Goal: Consume media (video, audio): Consume media (video, audio)

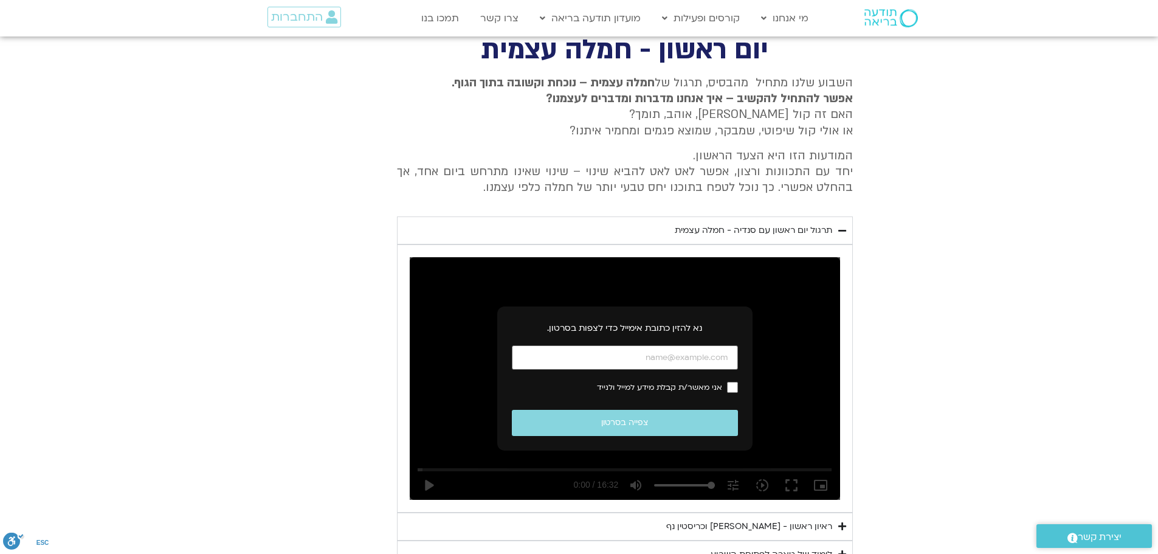
scroll to position [474, 0]
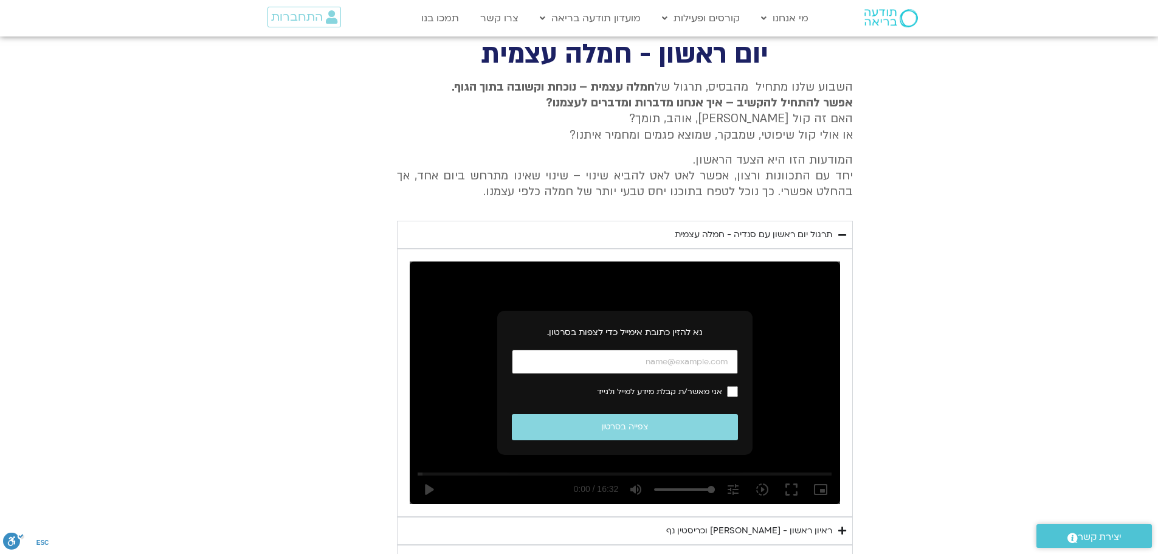
click at [650, 369] on input "כתובת אימייל" at bounding box center [625, 362] width 226 height 25
type input "[EMAIL_ADDRESS][DOMAIN_NAME]"
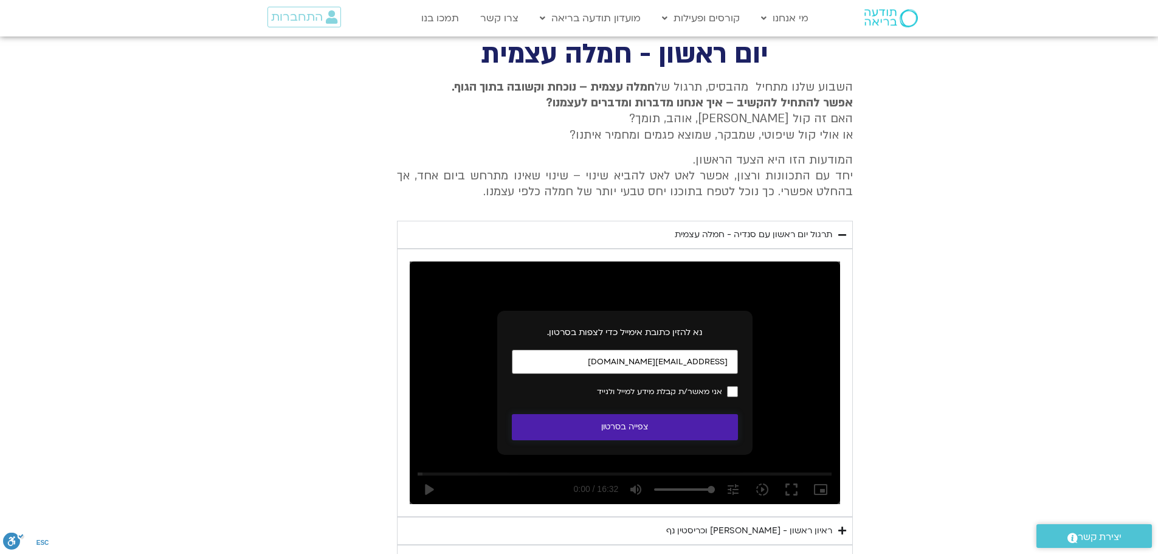
click at [640, 426] on button "צפייה בסרטון" at bounding box center [625, 427] width 226 height 26
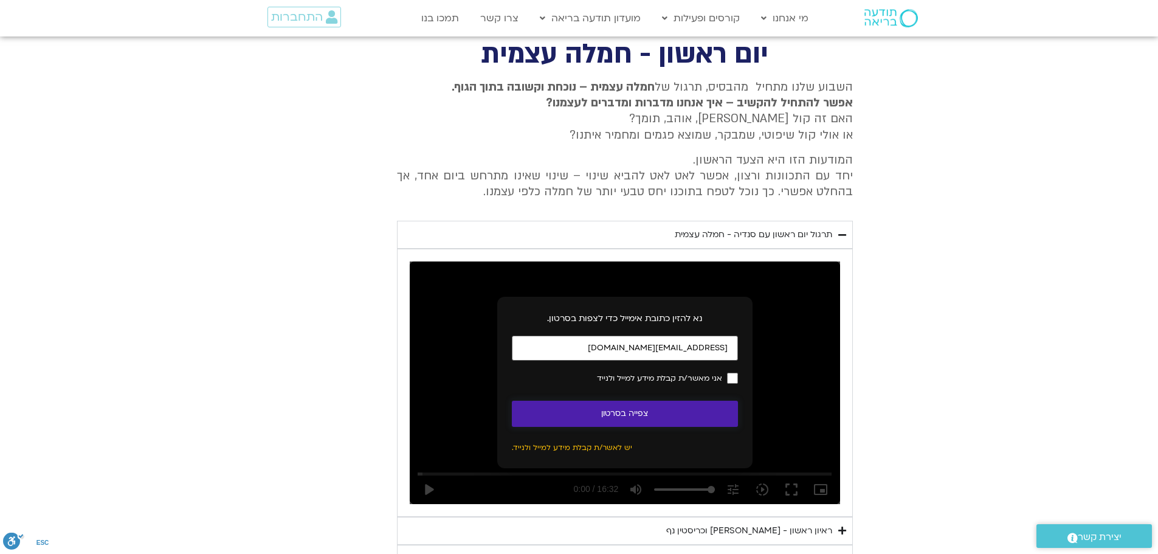
click at [682, 410] on button "צפייה בסרטון" at bounding box center [625, 414] width 226 height 26
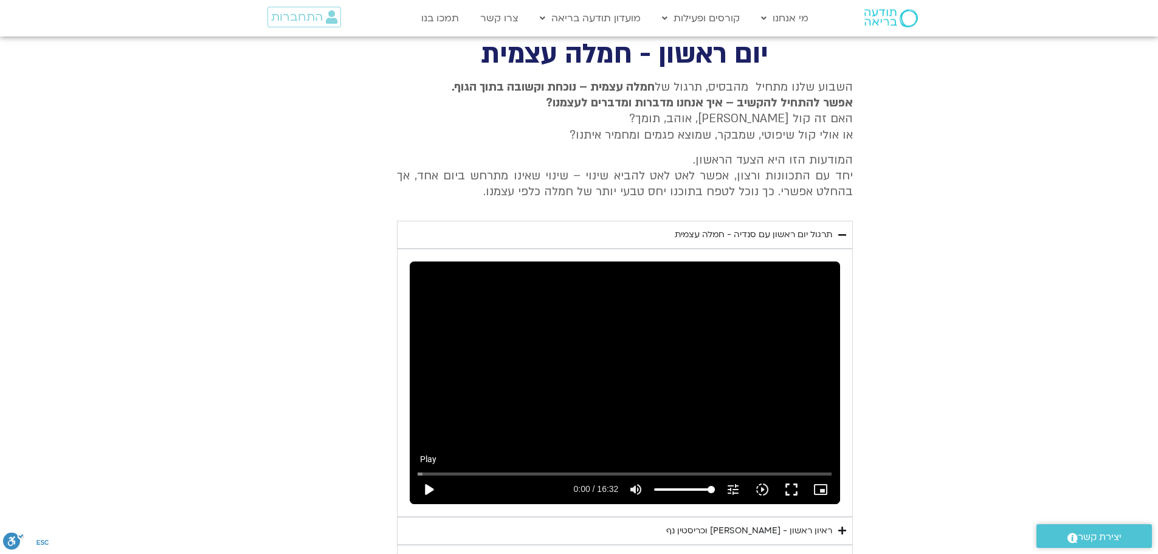
click at [423, 486] on button "play_arrow" at bounding box center [428, 489] width 29 height 29
click at [792, 490] on button "fullscreen" at bounding box center [791, 489] width 29 height 29
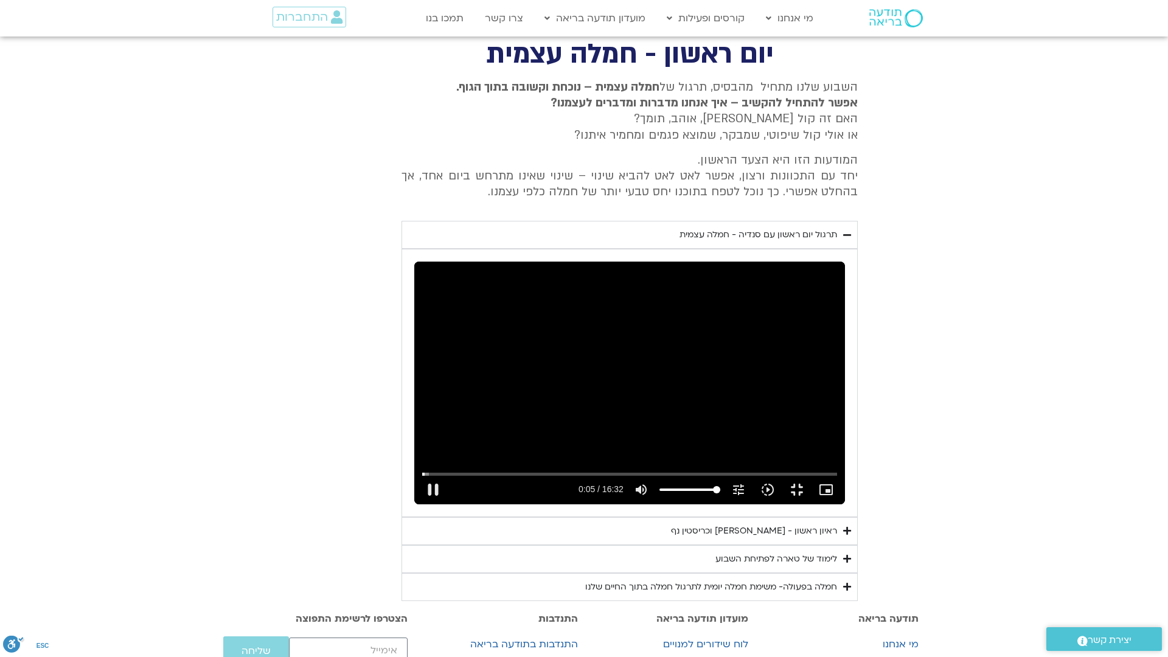
type input "5.680689"
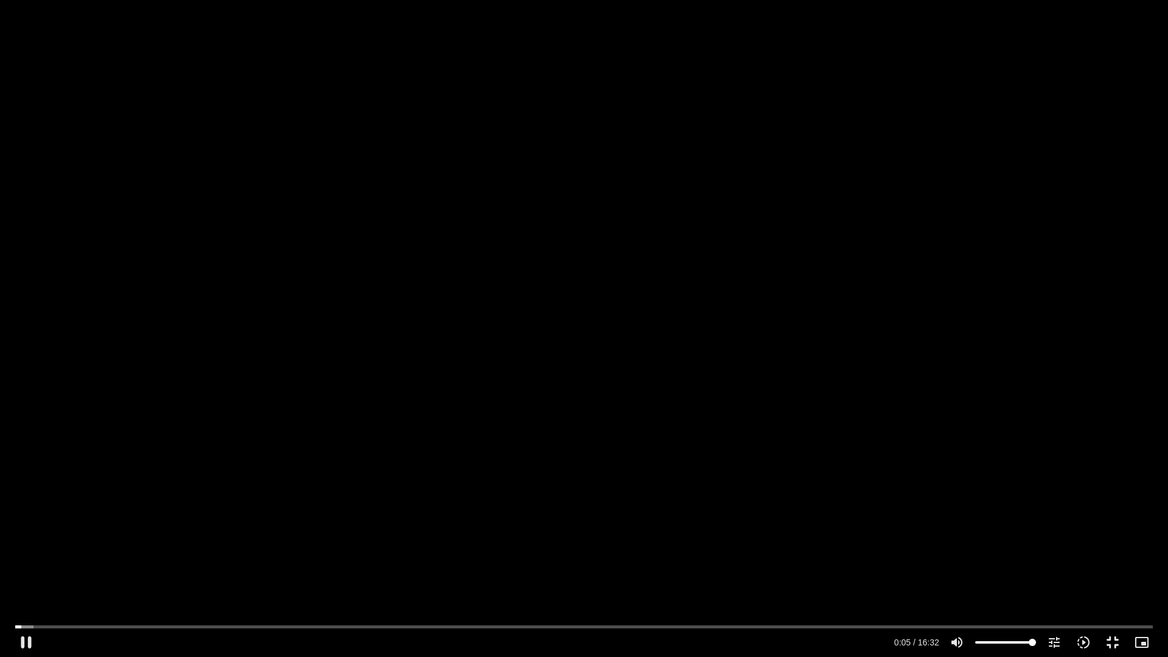
type input "46.8217329545455"
type input "5.817349"
type input "46.8217329545455"
click at [1003, 642] on input "Volume" at bounding box center [1005, 641] width 61 height 7
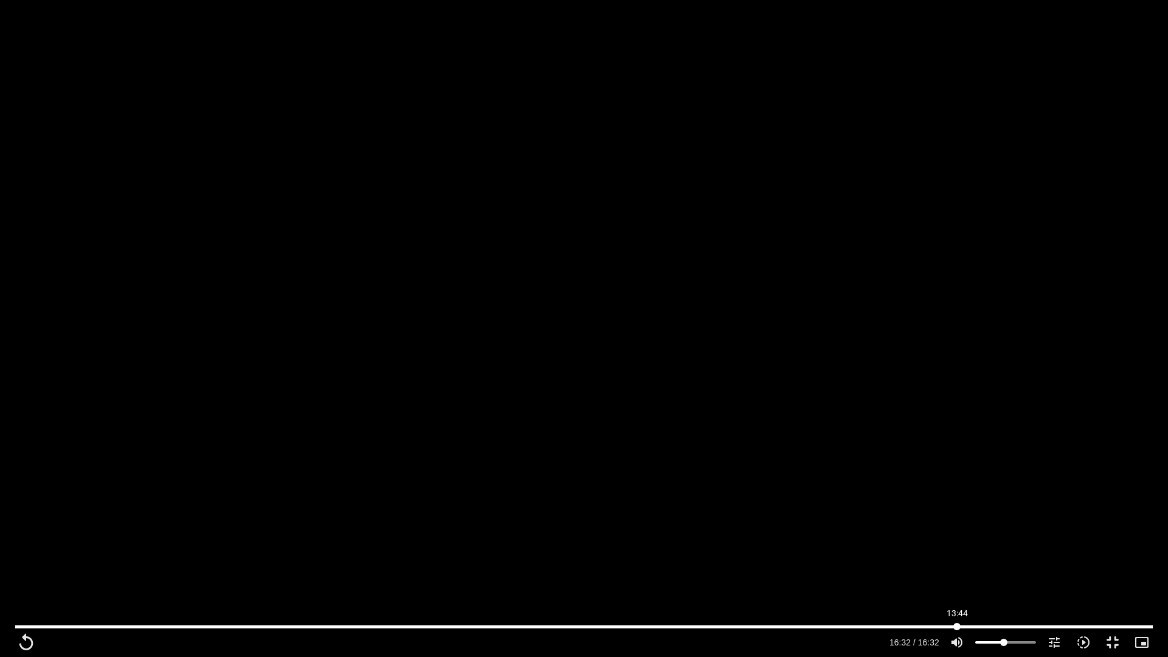
click at [957, 625] on input "Seek" at bounding box center [583, 626] width 1137 height 7
click at [701, 502] on div "Skip Ad 13:41 play_arrow 13:43 / 16:32 volume_up Mute tune Resolution Auto 240p…" at bounding box center [584, 328] width 1168 height 657
type input "828.067407"
type input "62.7308238636364"
type input "828.189848"
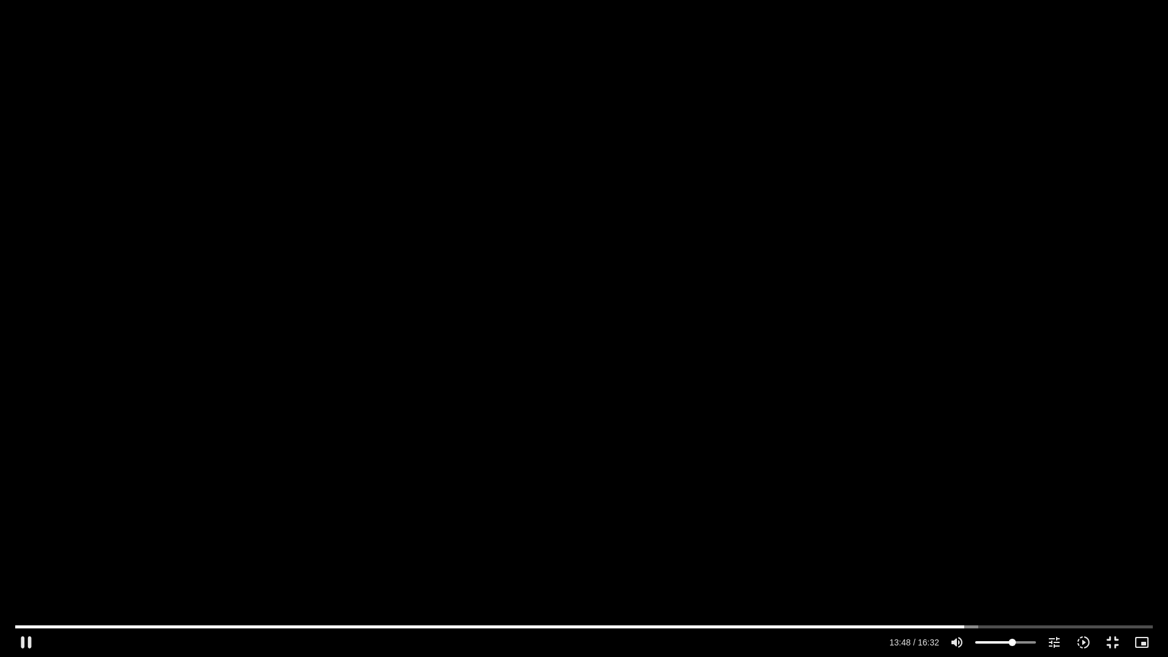
type input "62.7308238636364"
click at [1012, 640] on input "Volume" at bounding box center [1005, 641] width 61 height 7
click at [933, 623] on input "Seek" at bounding box center [583, 626] width 1137 height 7
click at [902, 622] on div "Skip Ad 13:21 pause 13:24 / 16:32 volume_up Mute tune Resolution Auto 240p slow…" at bounding box center [584, 637] width 1144 height 40
click at [901, 624] on input "Seek" at bounding box center [583, 626] width 1137 height 7
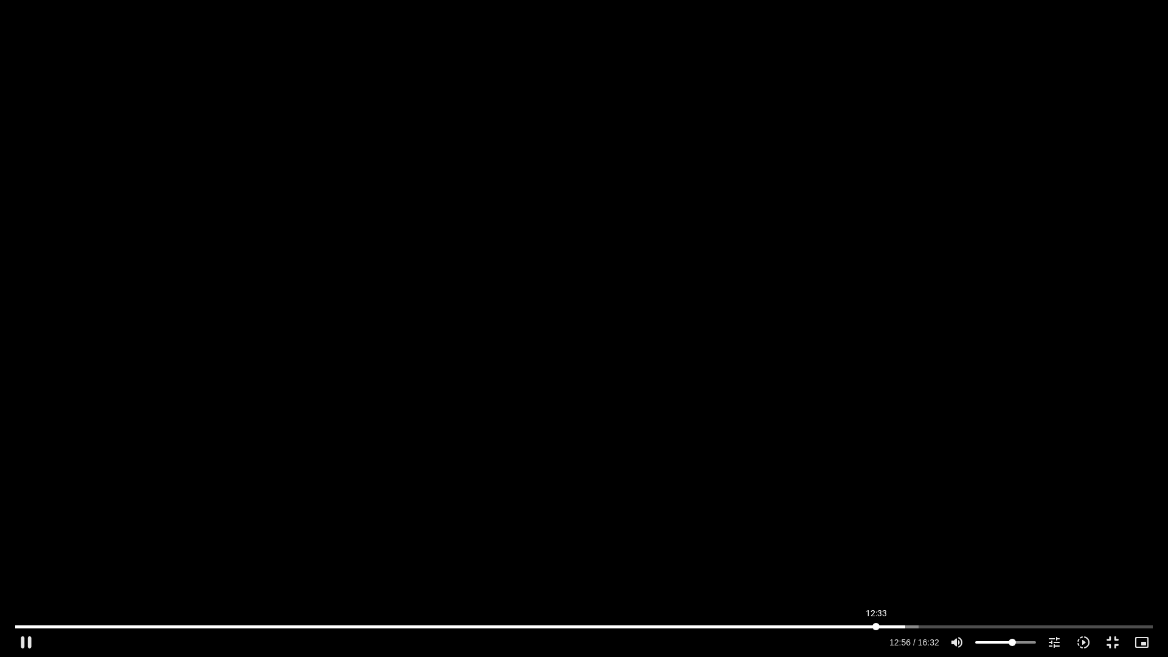
click at [876, 625] on input "Seek" at bounding box center [583, 626] width 1137 height 7
click at [834, 625] on input "Seek" at bounding box center [583, 626] width 1137 height 7
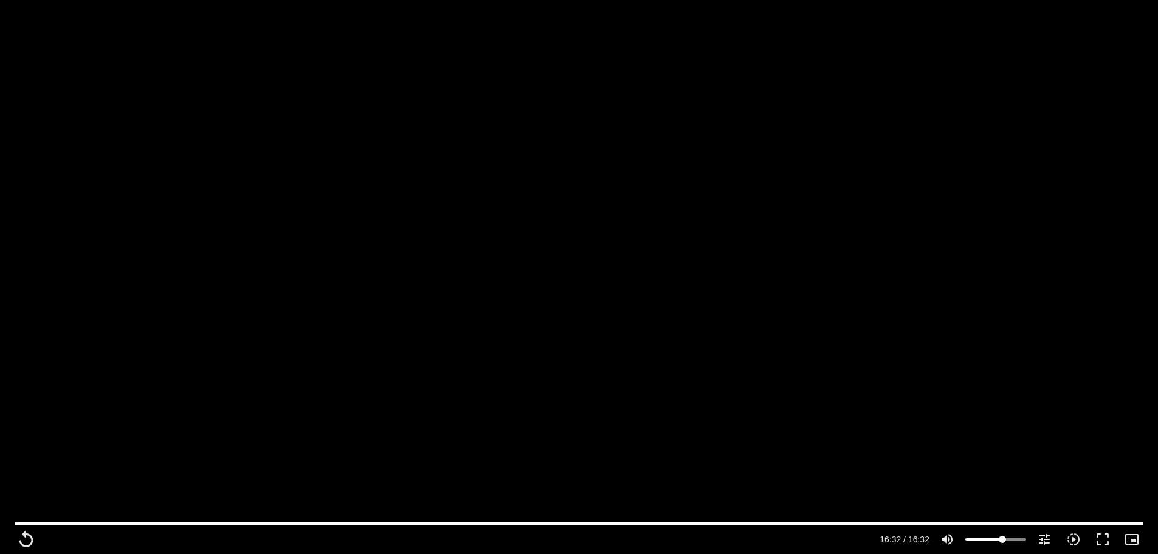
scroll to position [717, 0]
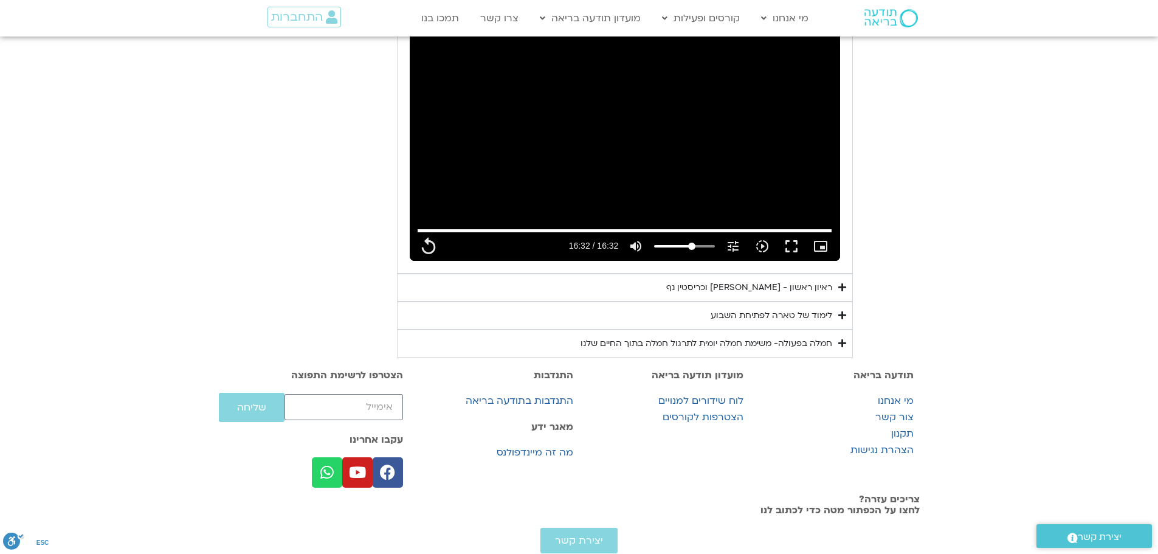
click at [728, 313] on div "לימוד של טארה לפתיחת השבוע" at bounding box center [772, 315] width 122 height 15
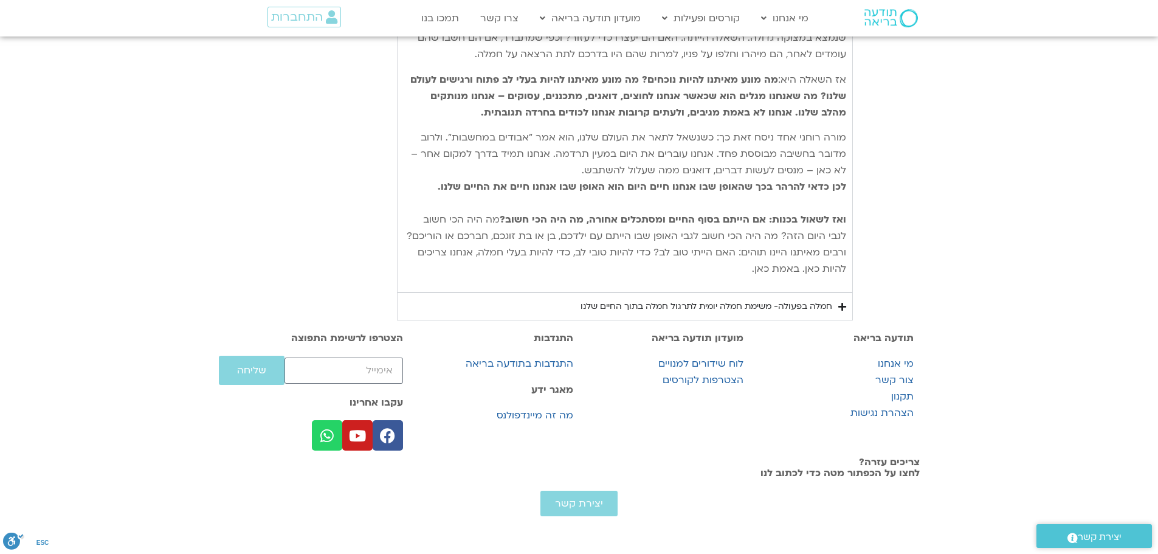
scroll to position [1252, 0]
click at [730, 299] on div "חמלה בפעולה- משימת חמלה יומית לתרגול חמלה בתוך החיים שלנו" at bounding box center [707, 306] width 252 height 15
click at [775, 299] on div "חמלה בפעולה- משימת חמלה יומית לתרגול חמלה בתוך החיים שלנו" at bounding box center [707, 306] width 252 height 15
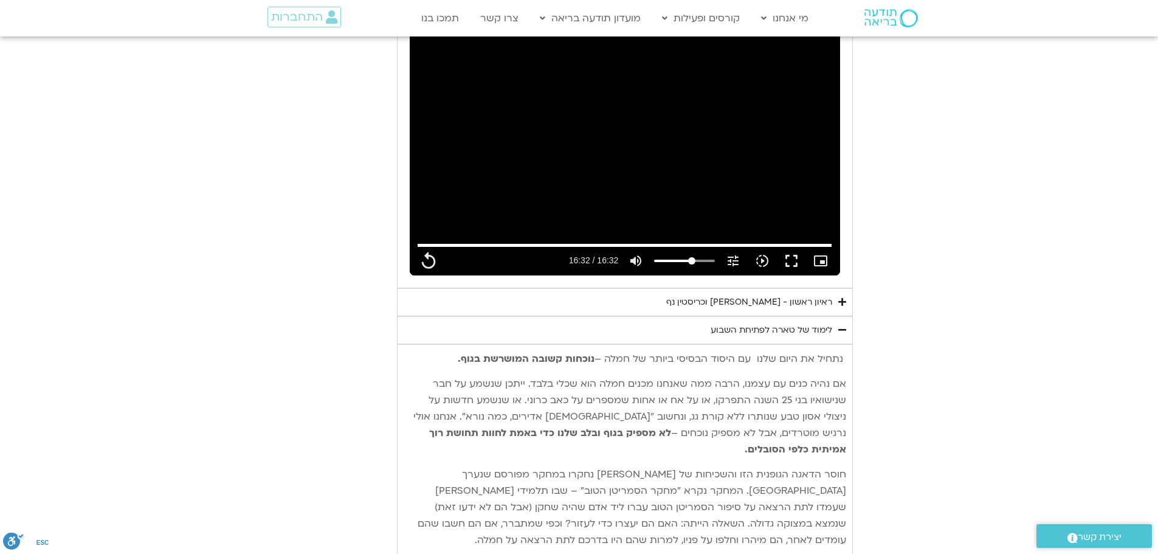
scroll to position [705, 0]
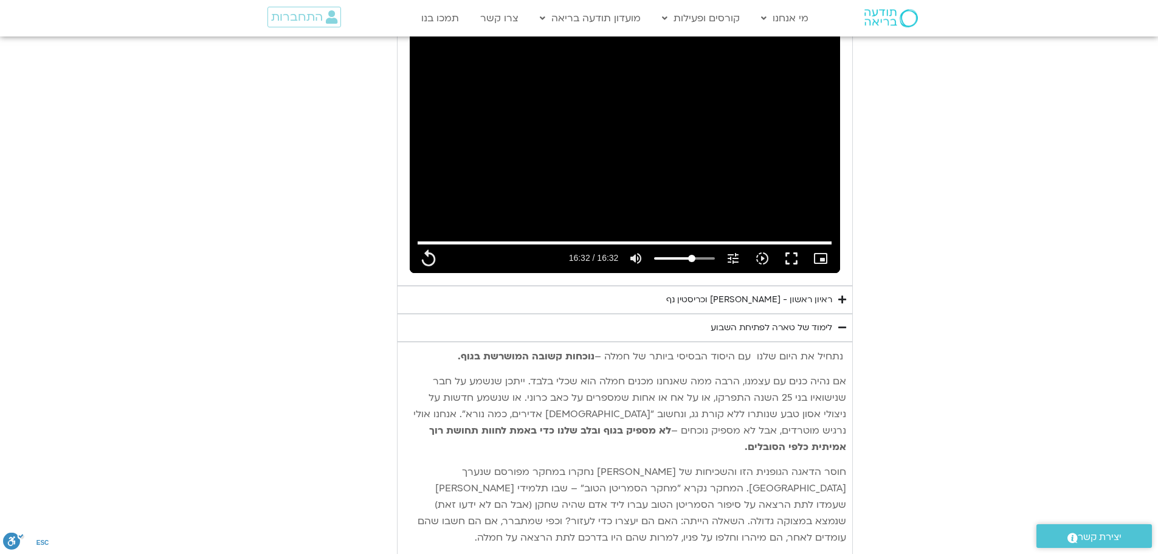
click at [724, 300] on div "ראיון ראשון - [PERSON_NAME] וכריסטין נף" at bounding box center [749, 299] width 166 height 15
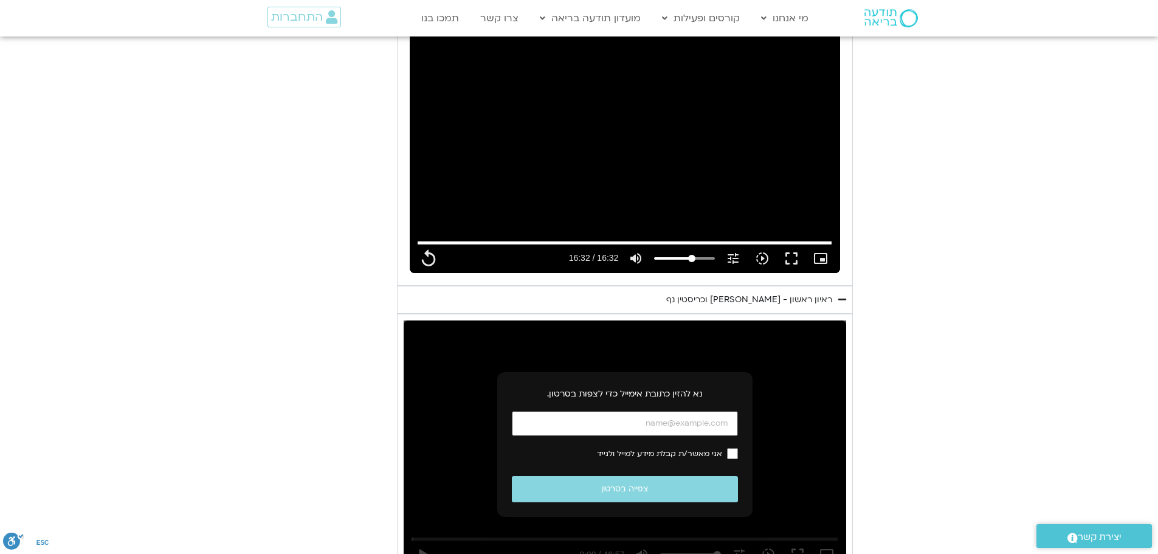
click at [684, 426] on input "כתובת אימייל" at bounding box center [625, 423] width 226 height 25
type input "992.52"
type input "[EMAIL_ADDRESS][DOMAIN_NAME]"
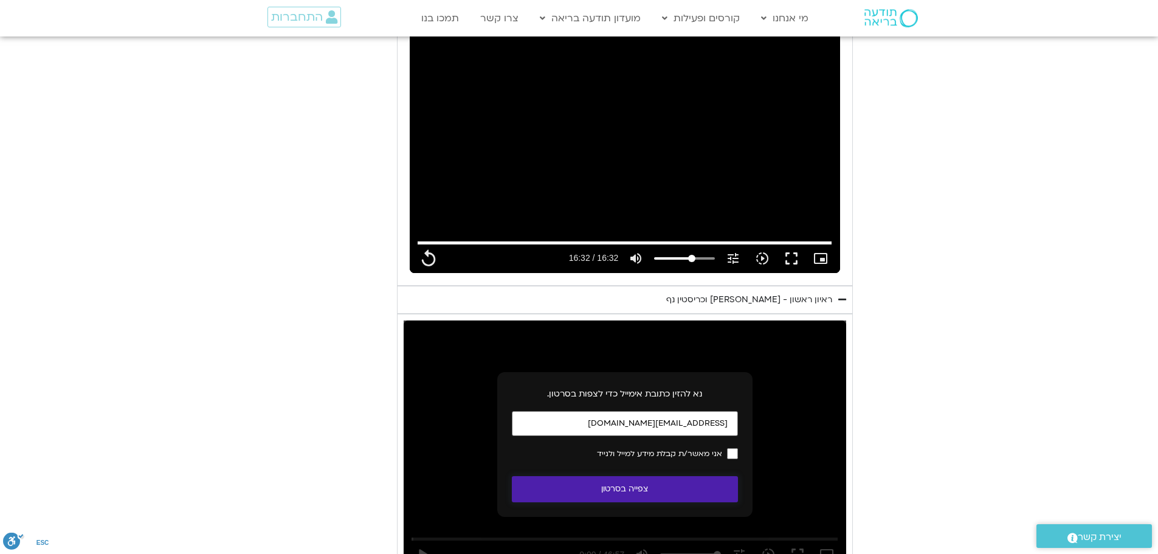
click at [696, 491] on button "צפייה בסרטון" at bounding box center [625, 489] width 226 height 26
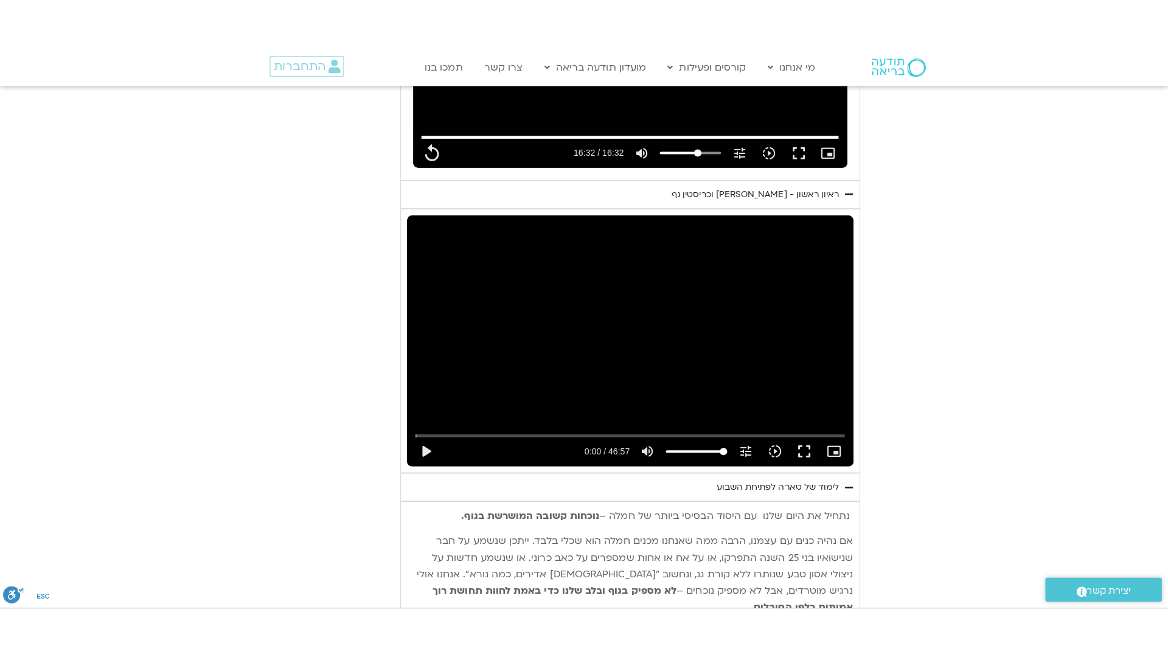
scroll to position [887, 0]
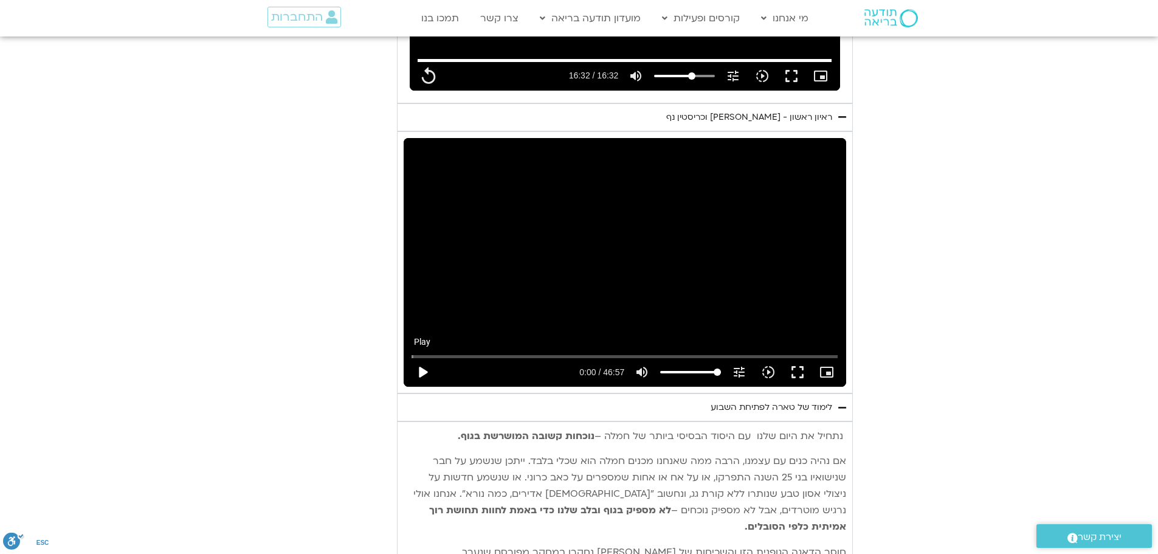
click at [417, 374] on button "play_arrow" at bounding box center [422, 372] width 29 height 29
type input "992.52"
type input "0.051559"
type input "992.52"
type input "0.169813"
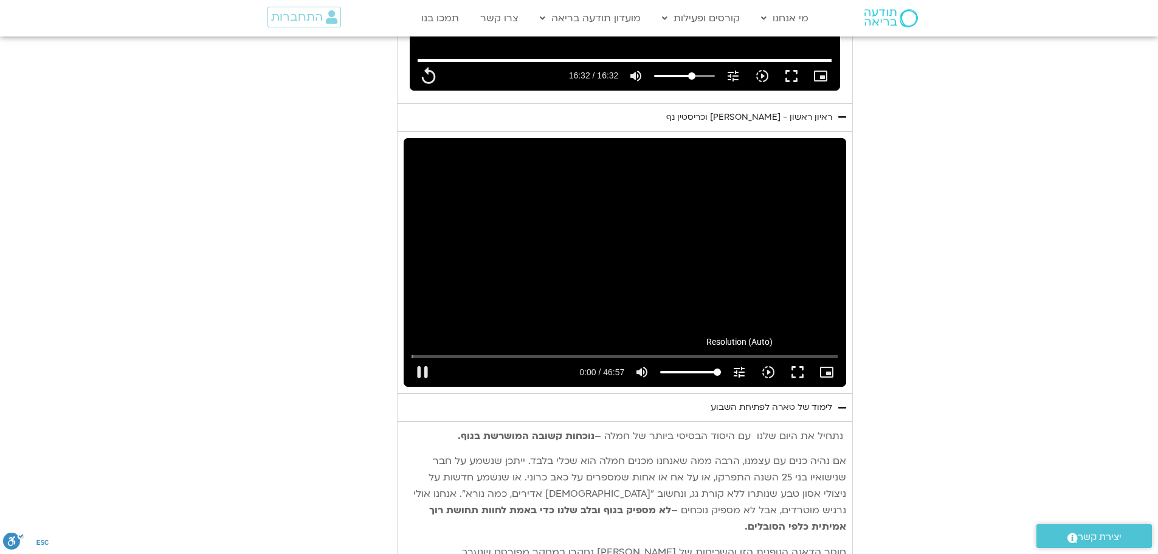
type input "992.52"
type input "0.305385"
type input "992.52"
type input "0.418002"
type input "992.52"
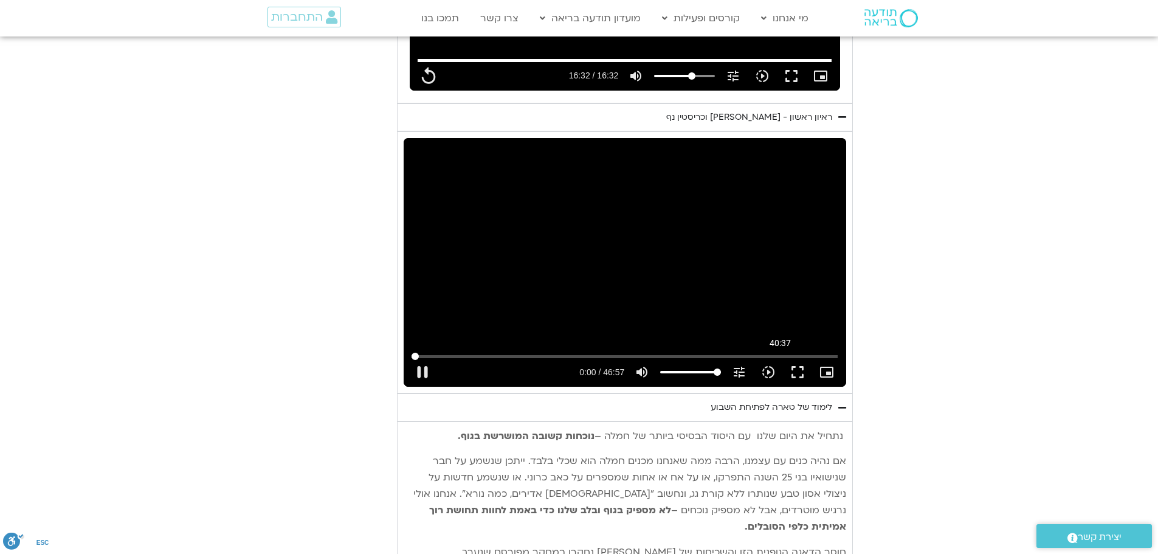
type input "0.55064"
type input "992.52"
type input "0.683169"
type input "992.52"
type input "0.816194"
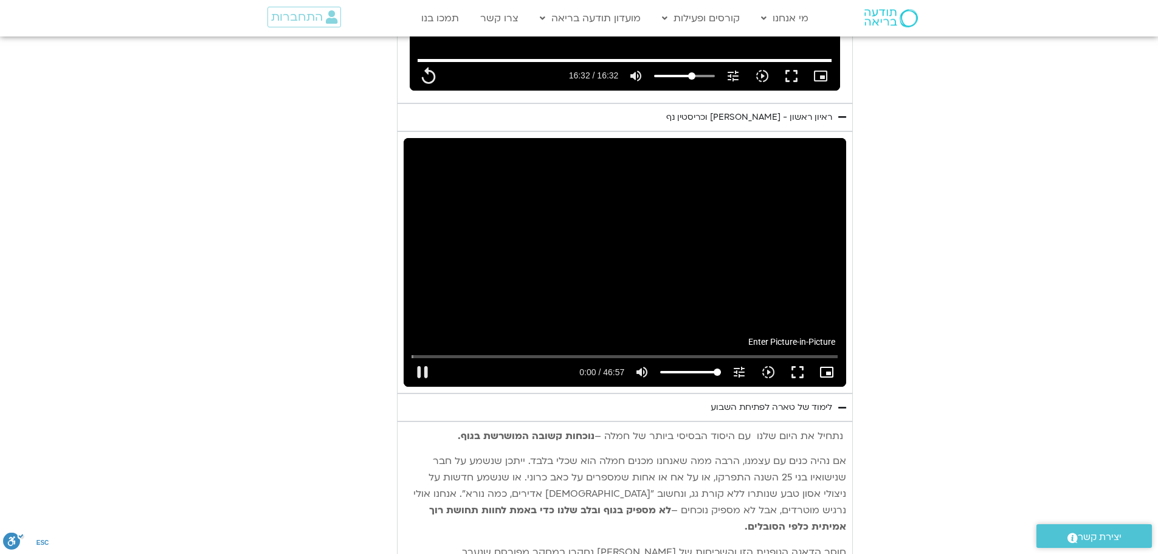
type input "992.52"
type input "0.902184"
type input "992.52"
type input "1.005086"
type input "992.52"
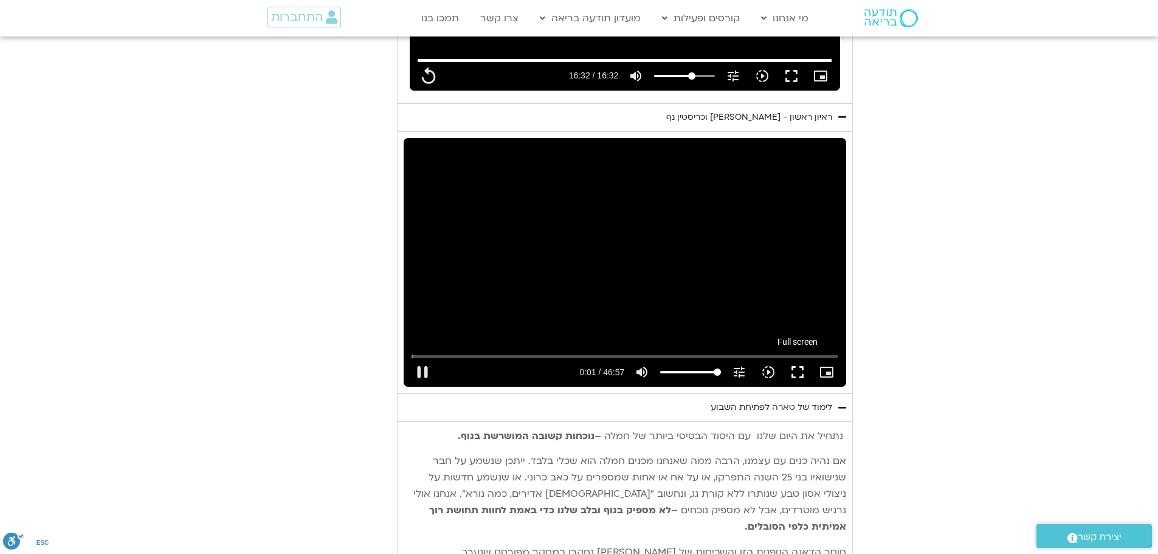
type input "1.215527"
type input "992.52"
type input "1.314659"
type input "992.52"
type input "1.380674"
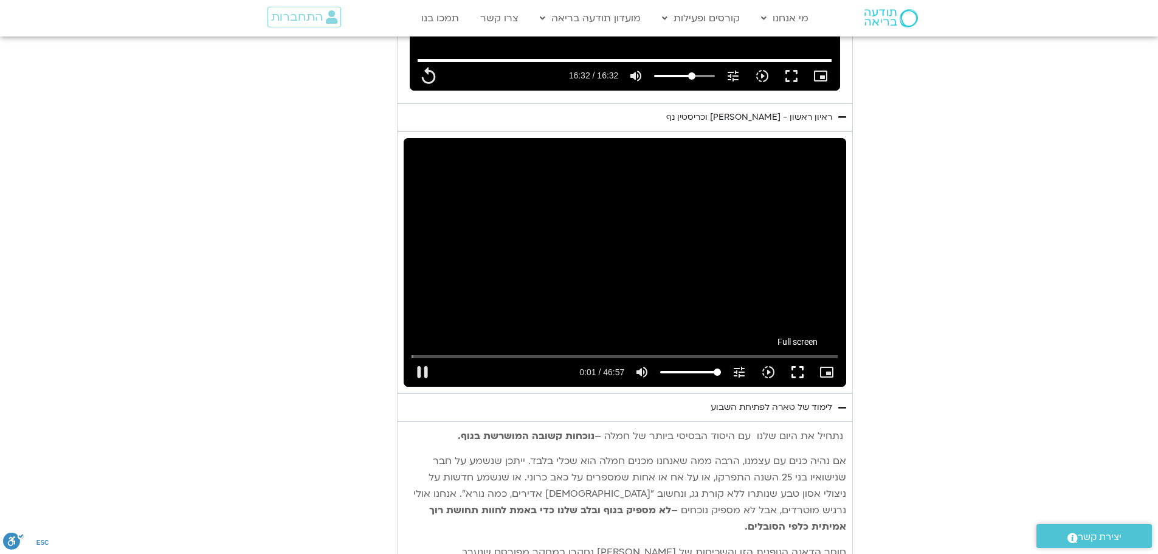
type input "992.52"
type input "1.597433"
type input "992.52"
type input "1.681474"
type input "992.52"
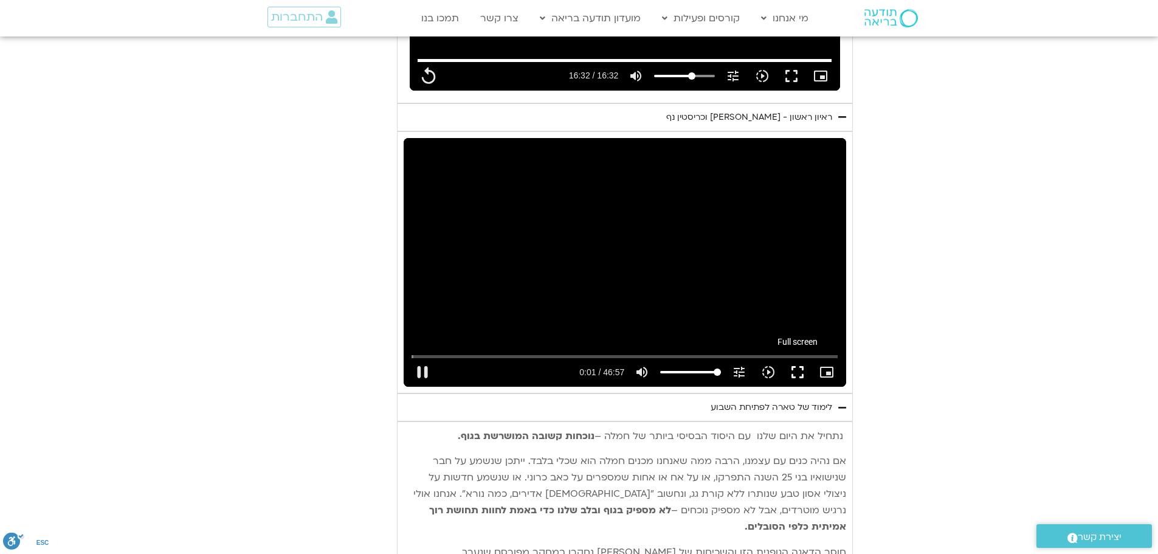
type input "1.78035"
type input "992.52"
click at [798, 370] on button "fullscreen" at bounding box center [797, 372] width 29 height 29
type input "1.947553"
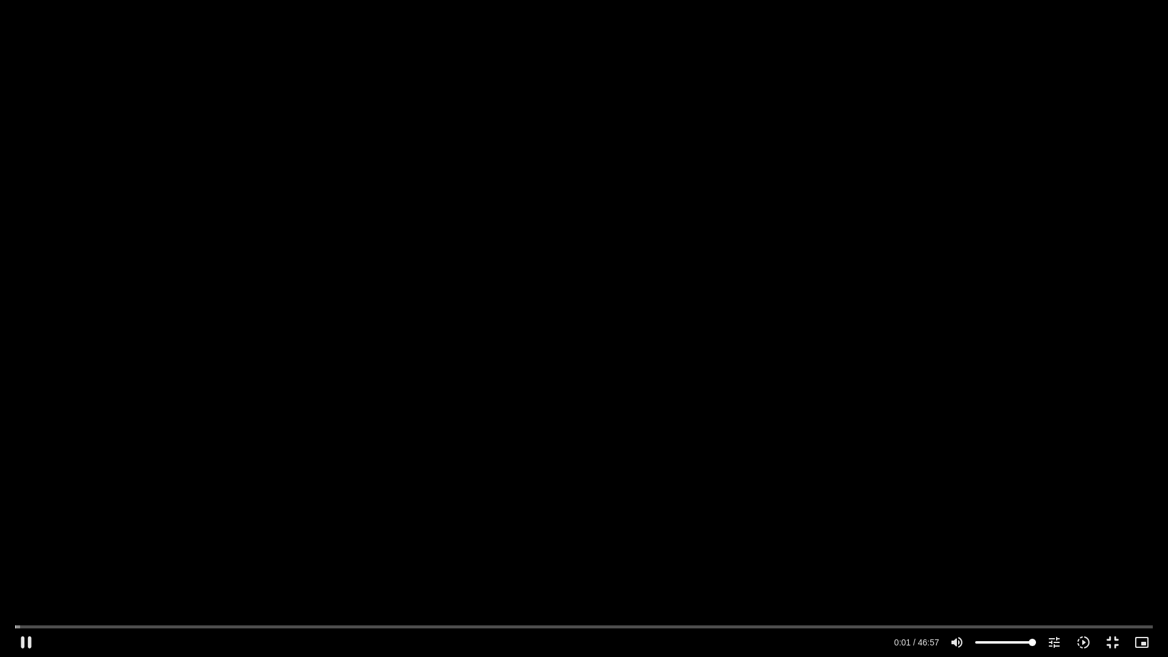
type input "992.52"
type input "2.043935"
type input "992.52"
type input "2.242794"
type input "992.52"
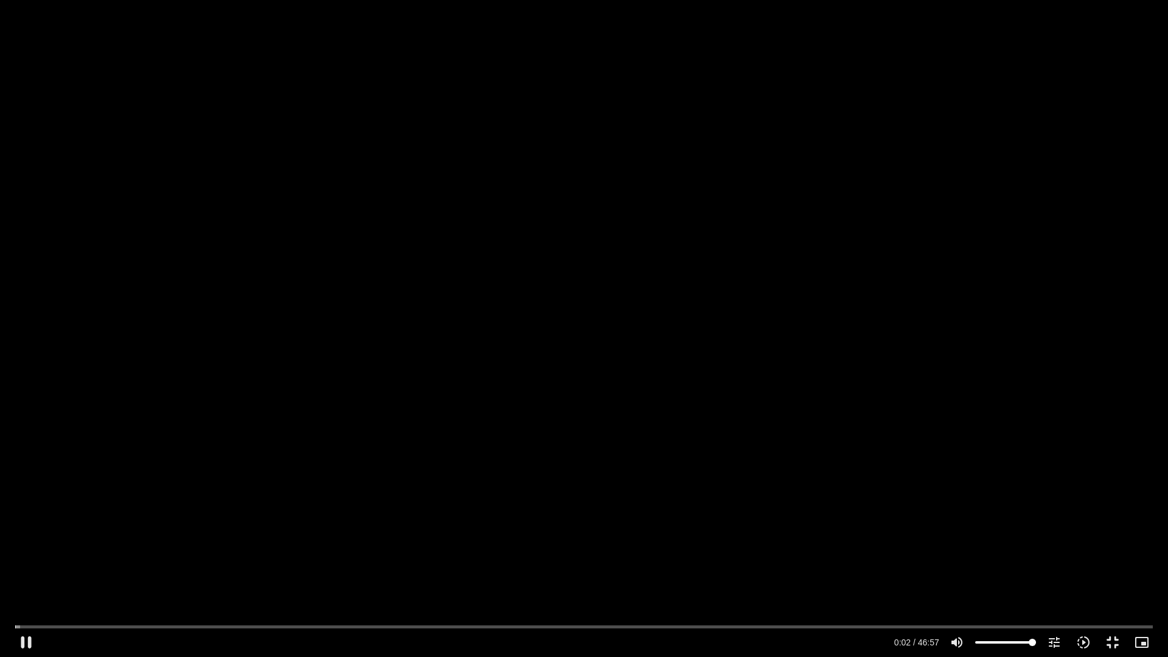
type input "2.3116"
type input "992.52"
type input "2.445269"
type input "992.52"
type input "2.576976"
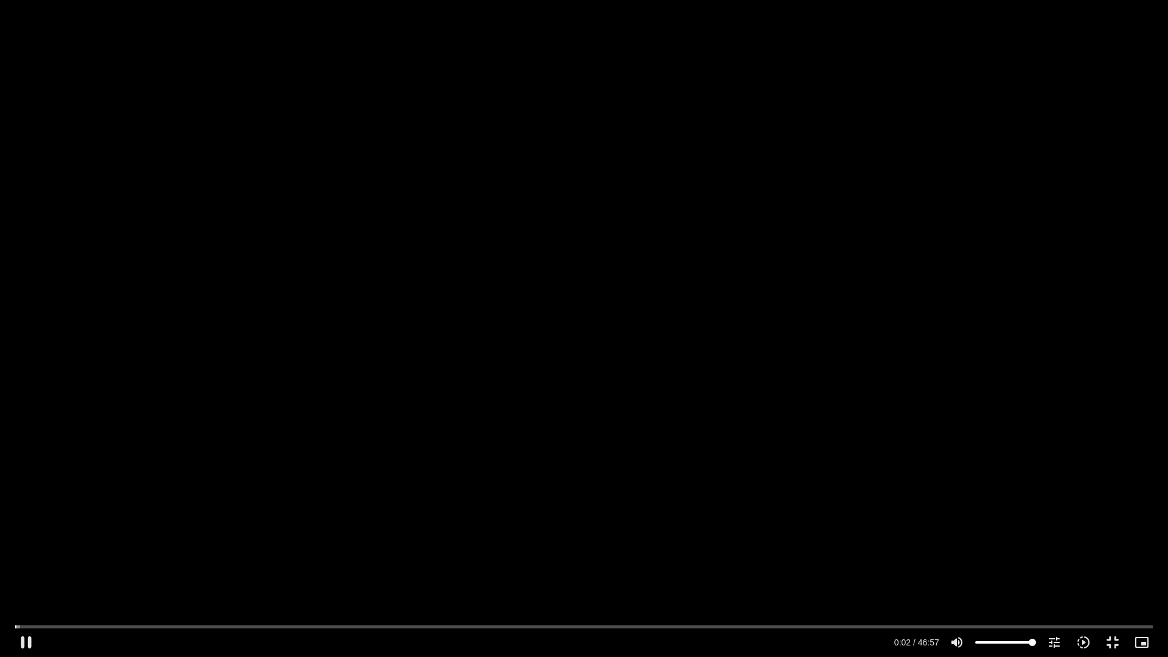
type input "992.52"
type input "2.796548"
type input "992.52"
type input "2.912755"
type input "992.52"
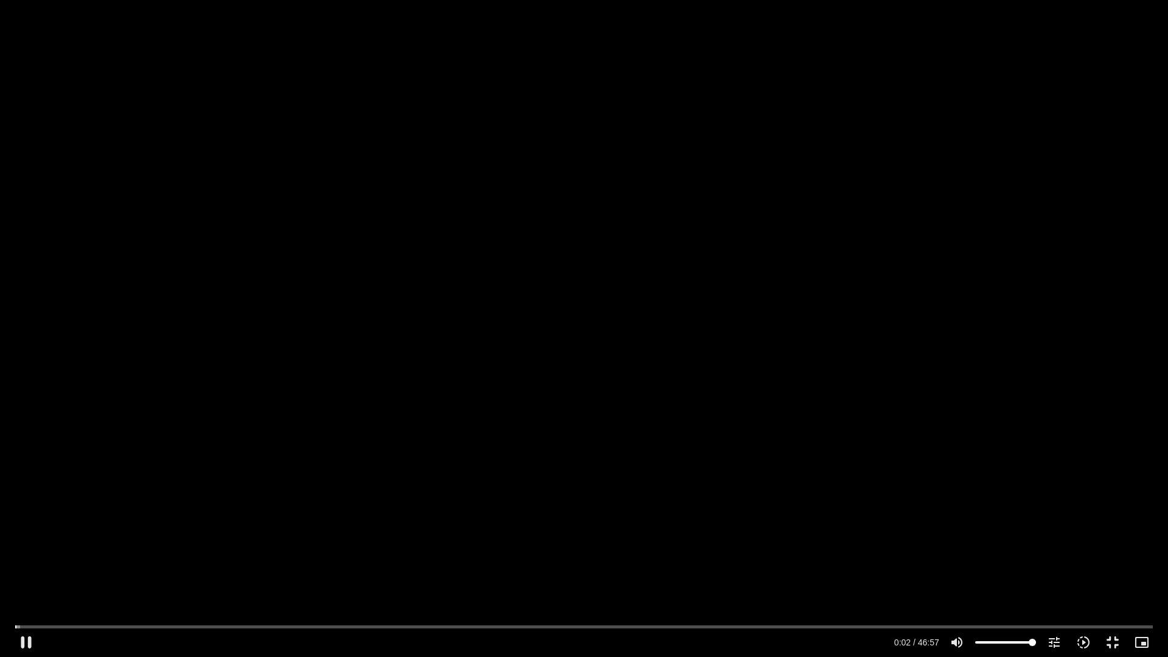
type input "2.963475"
type input "992.52"
type input "3.196337"
type input "992.52"
type input "3.329425"
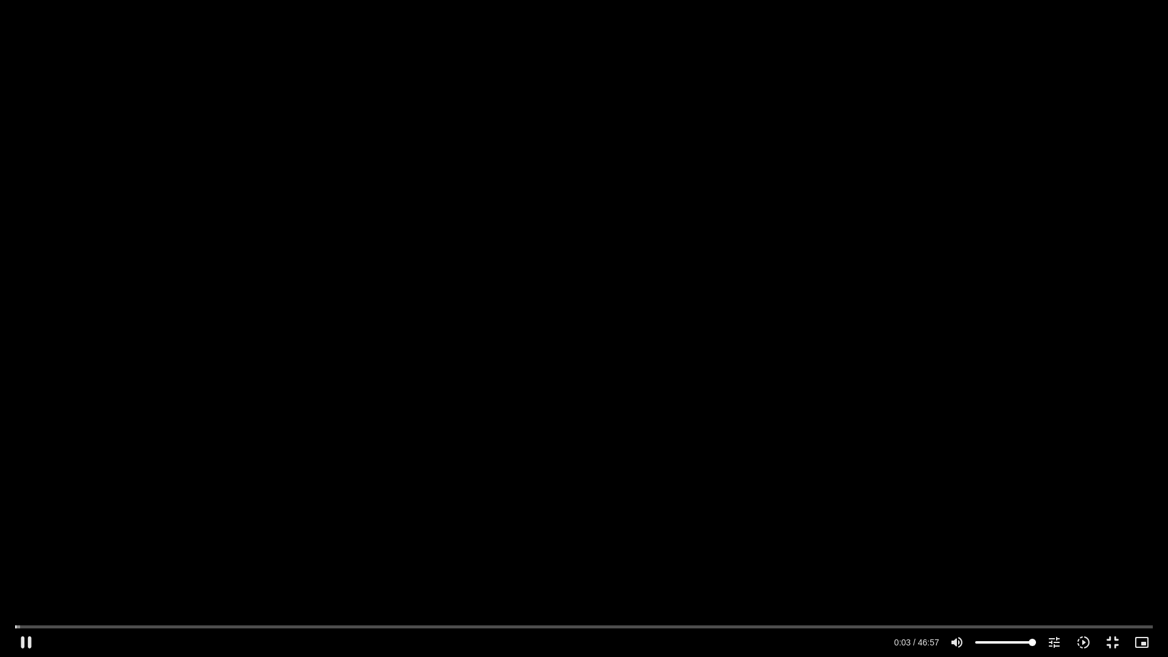
type input "992.52"
type input "3.445696"
type input "992.52"
type input "3.590271"
type input "992.52"
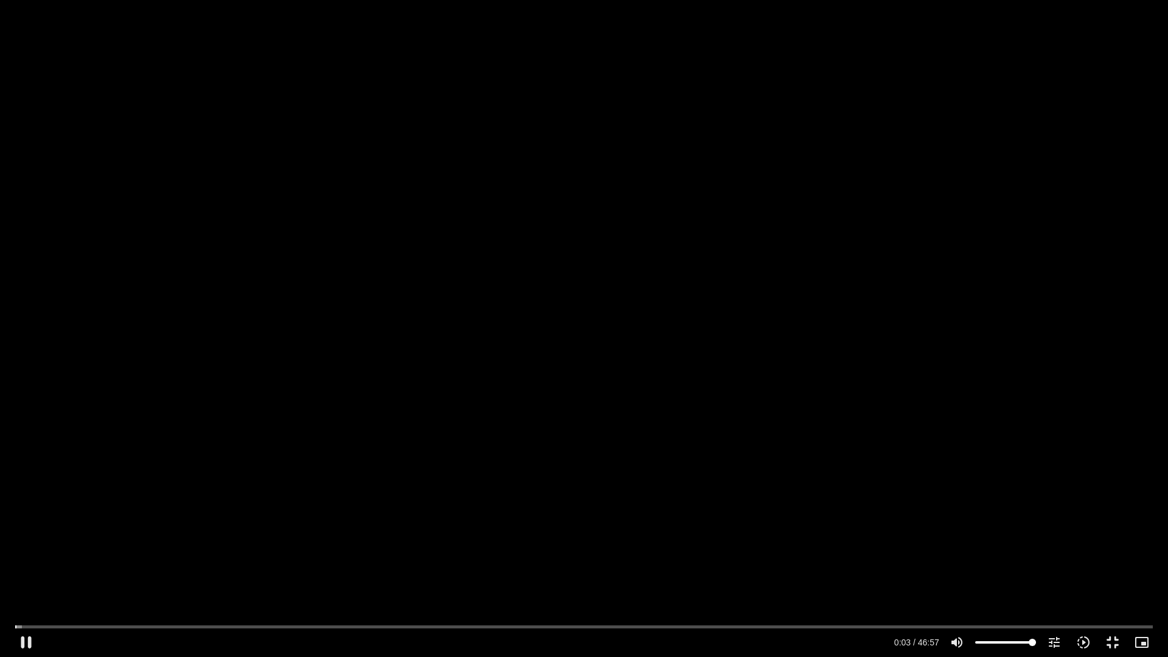
type input "3.695044"
type input "992.52"
type input "3.854068"
type input "992.52"
type input "3.97906"
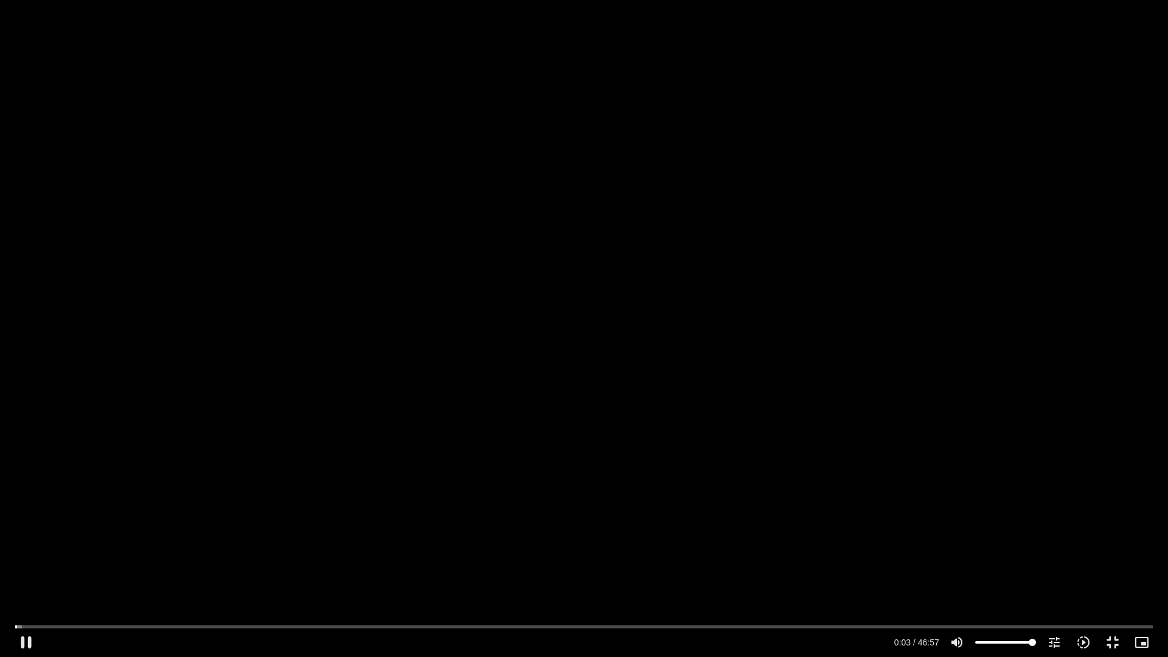
type input "992.52"
type input "4.113174"
type input "992.52"
type input "4.228722"
type input "992.52"
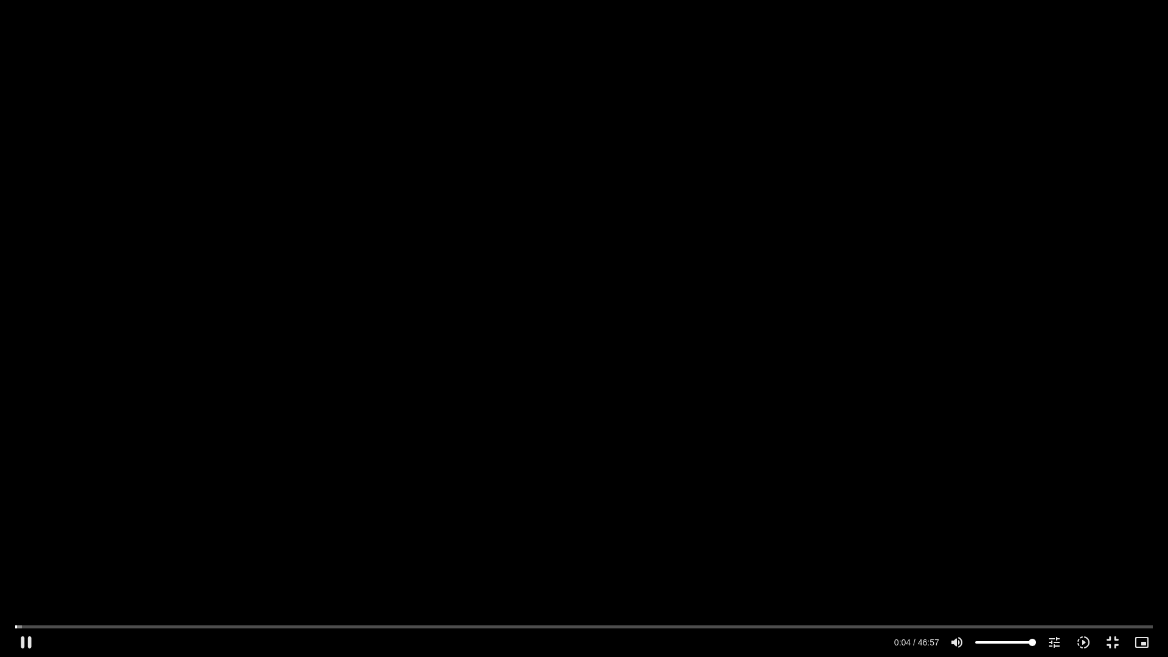
type input "4.361934"
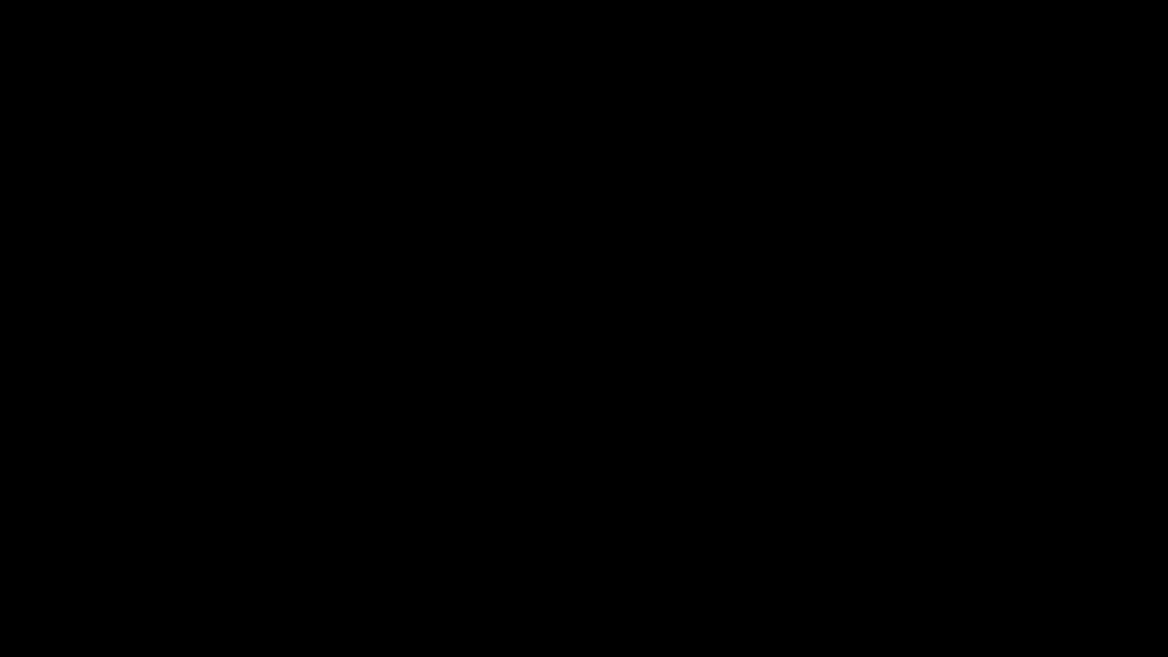
type input "992.52"
type input "7.56264"
type input "992.52"
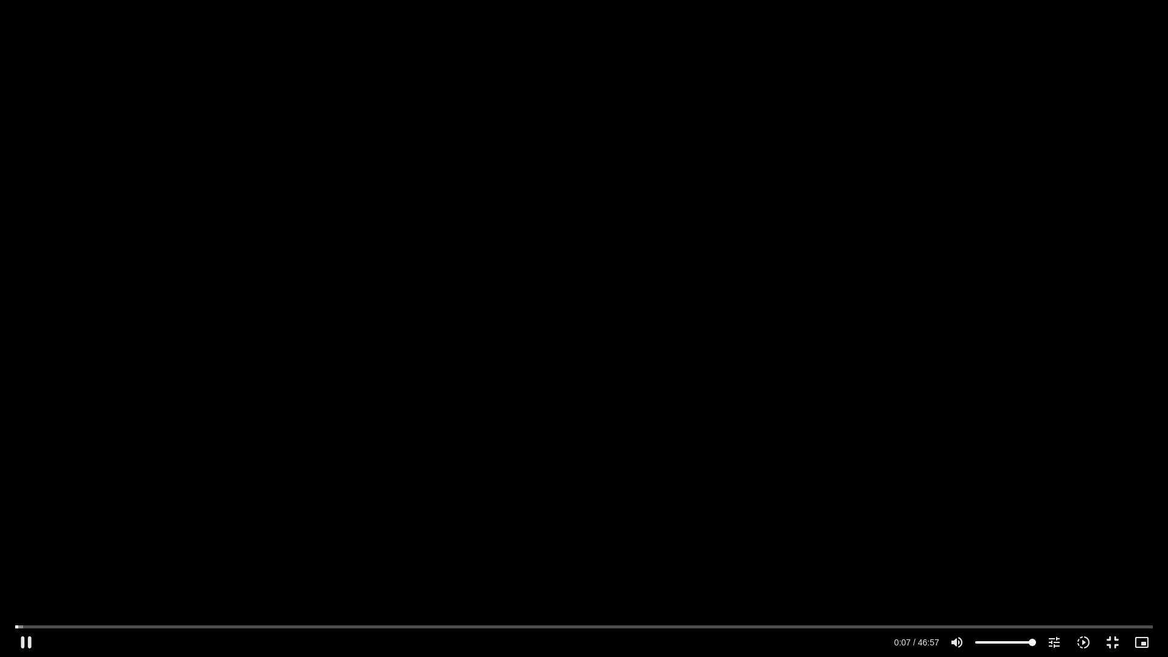
type input "7.694308"
type input "992.52"
type input "7.813802"
type input "992.52"
type input "7.946077"
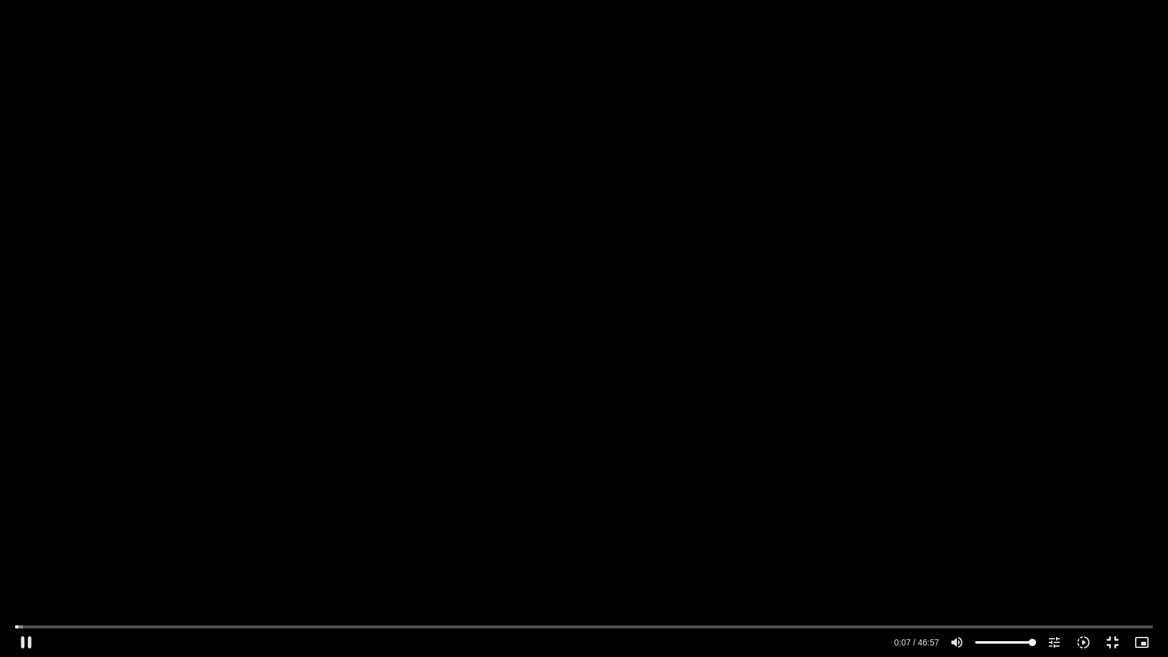
type input "992.52"
type input "8.079773"
type input "992.52"
click at [667, 266] on div "Skip Ad 43:08 pause 0:07 / 46:57 volume_up Mute tune Resolution Auto 720p slow_…" at bounding box center [584, 328] width 1168 height 657
type input "8.174778"
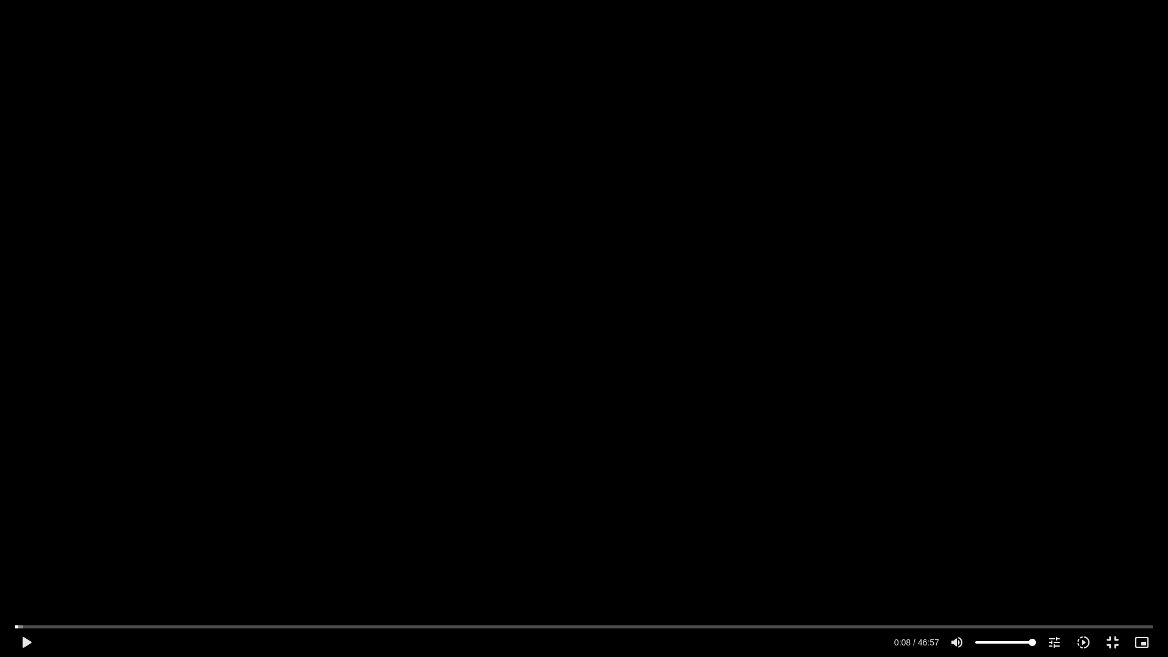
type input "992.52"
click at [642, 275] on div "Skip Ad 43:08 play_arrow 0:08 / 46:57 volume_up Mute tune Resolution Auto 720p …" at bounding box center [584, 328] width 1168 height 657
type input "8.243331"
type input "992.52"
type input "8.296053"
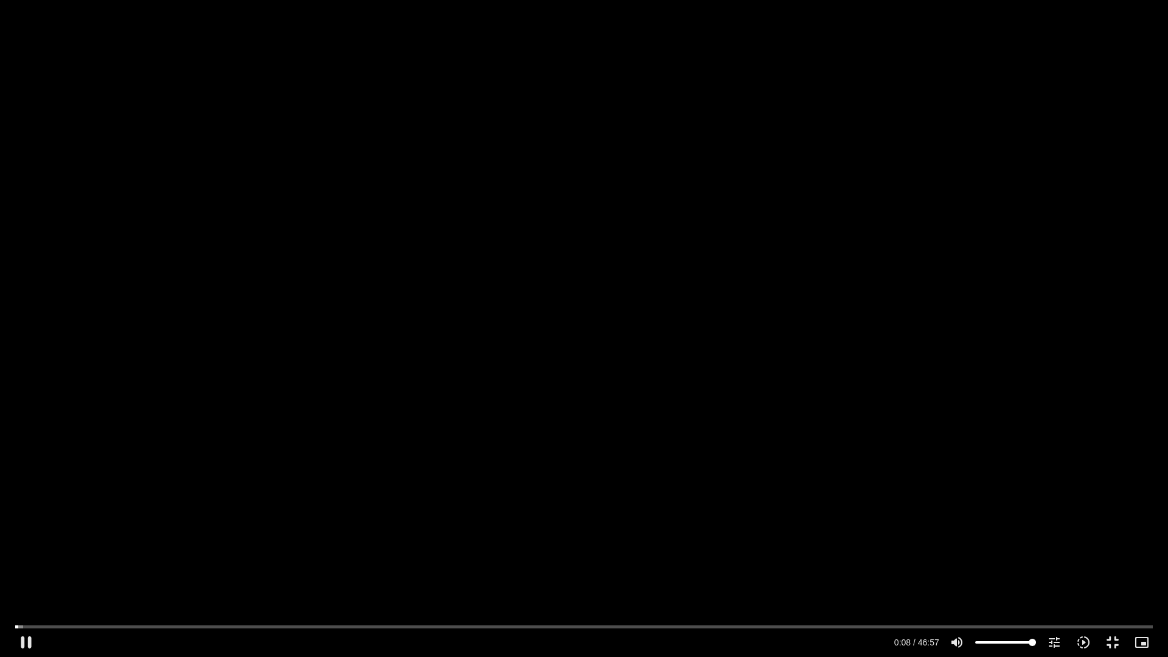
type input "992.52"
type input "8.425683"
type input "992.52"
type input "8.555327"
type input "992.52"
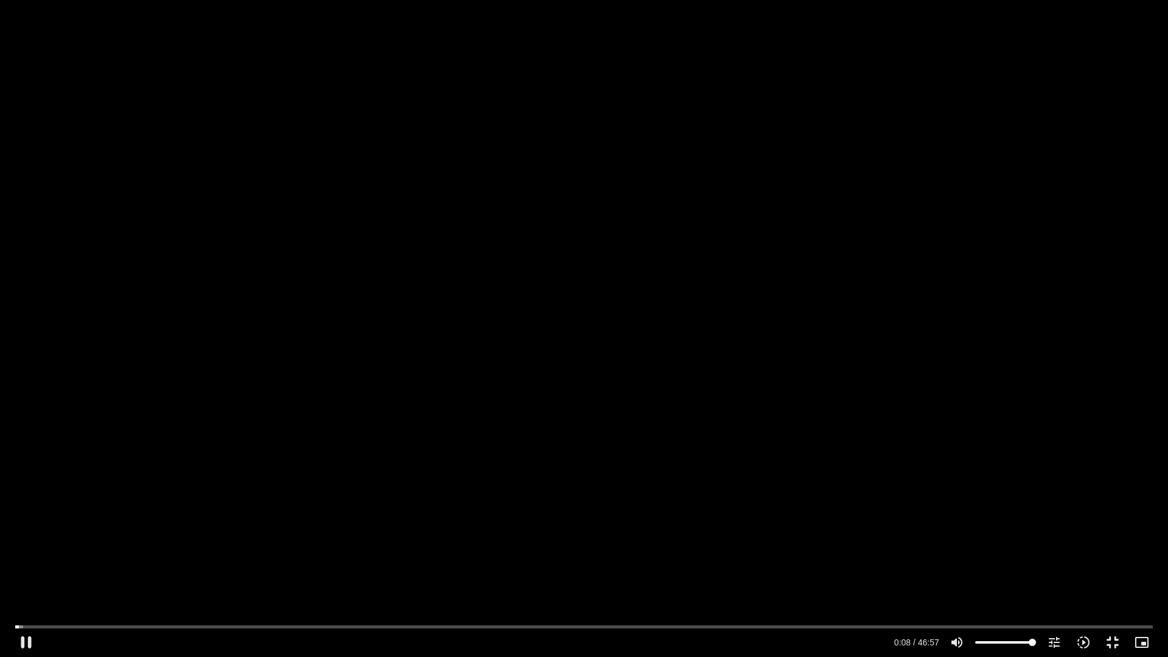
type input "8.68305"
type input "992.52"
type input "8.811632"
type input "992.52"
type input "8.944347"
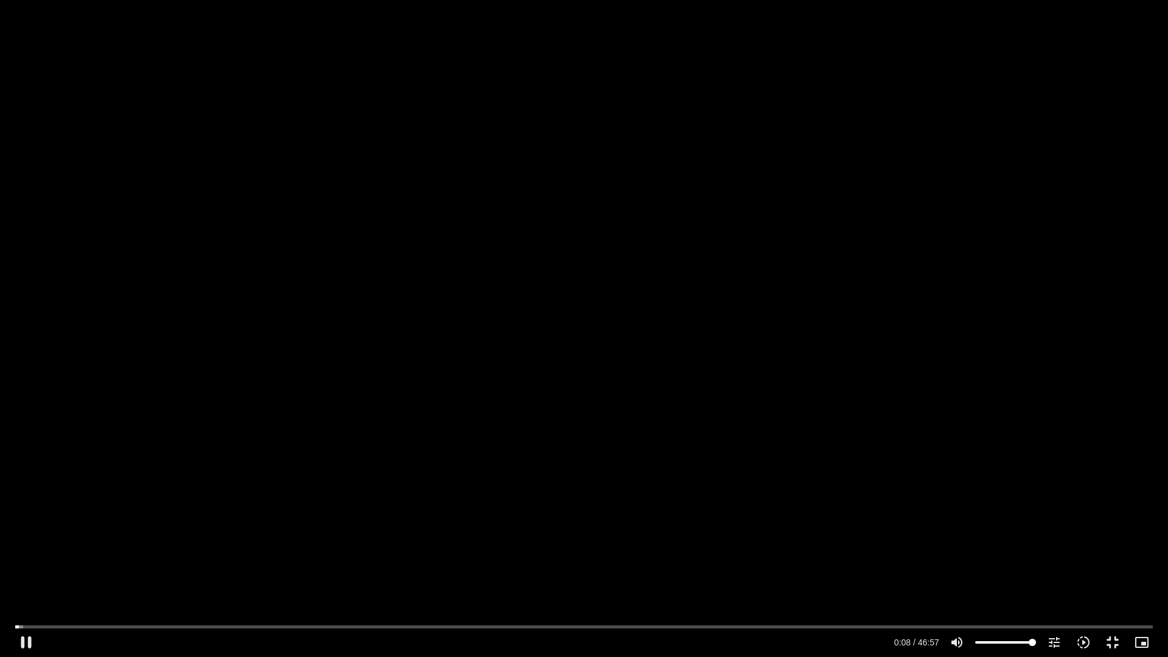
type input "992.52"
type input "9.076876"
type input "992.52"
type input "9.210262"
type input "992.52"
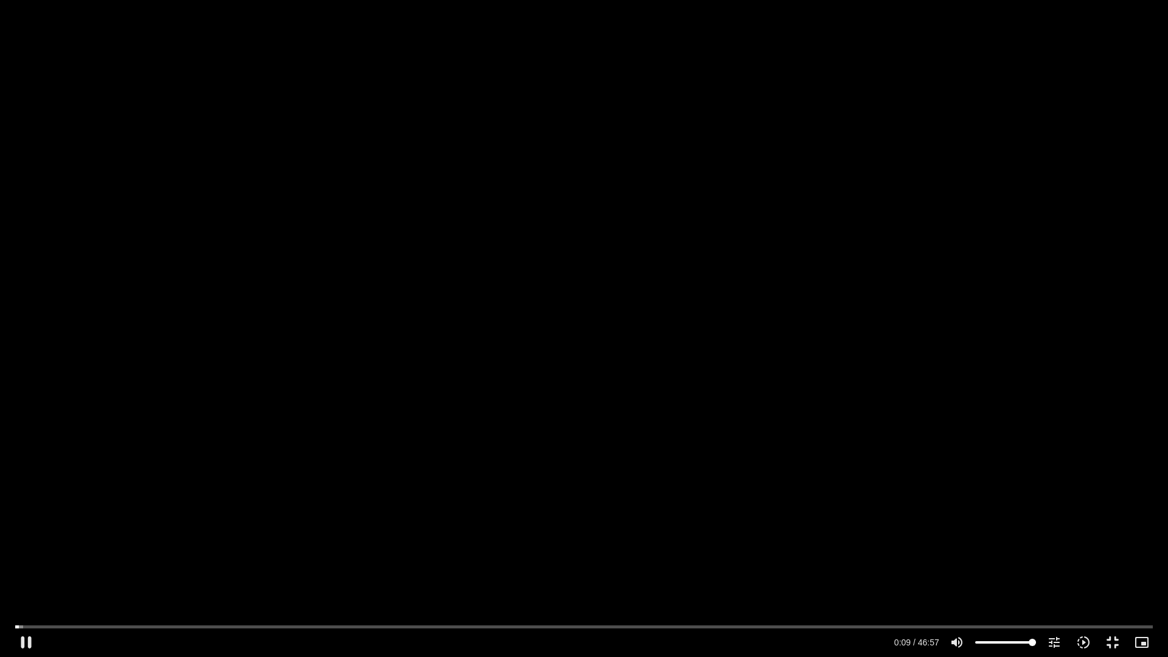
type input "9.342739"
type input "992.52"
type input "9.475506"
type input "992.52"
type input "9.611933"
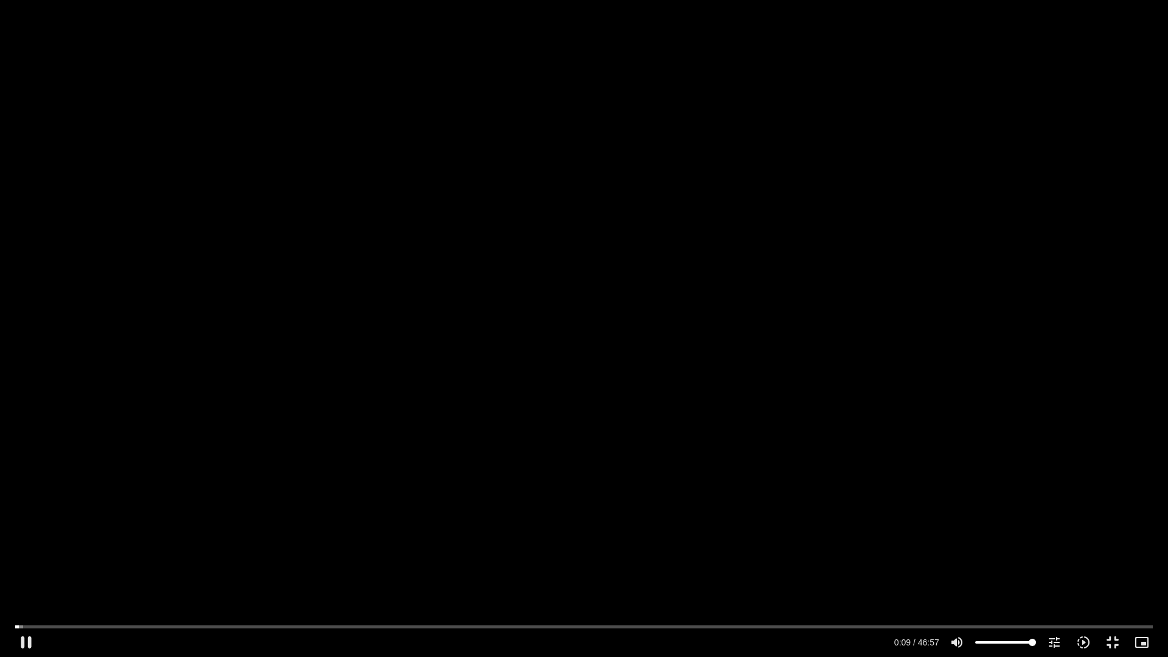
type input "992.52"
type input "9.739643"
type input "992.52"
type input "9.877123"
type input "992.52"
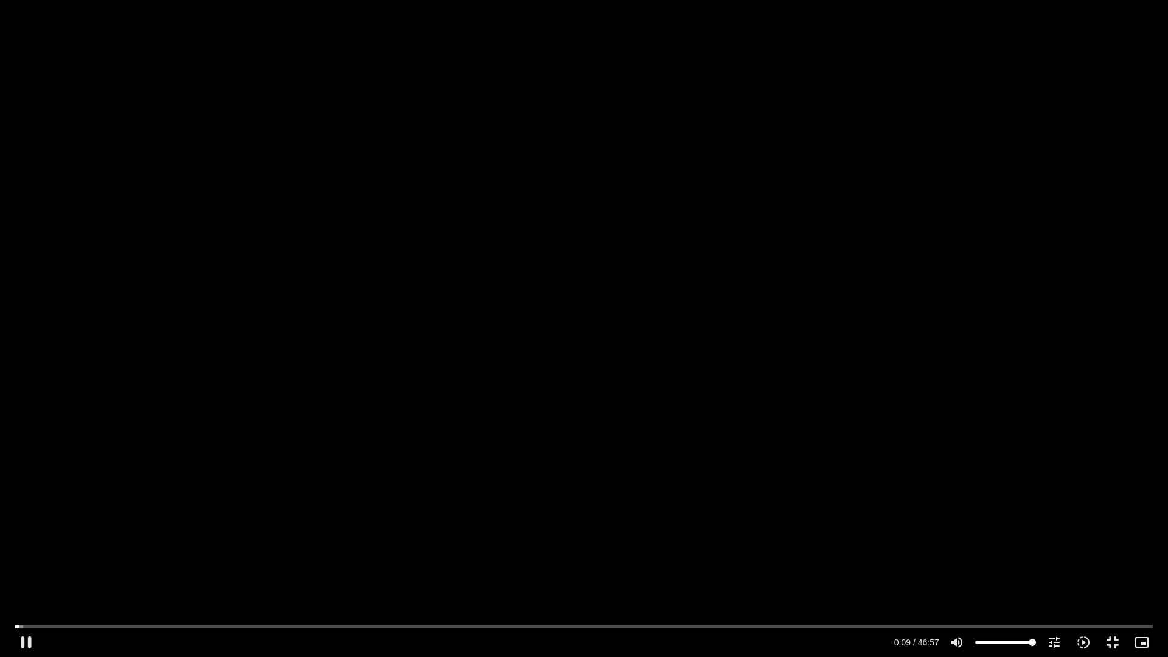
type input "10.009986"
type input "992.52"
type input "10.142966"
type input "992.52"
type input "10.275205"
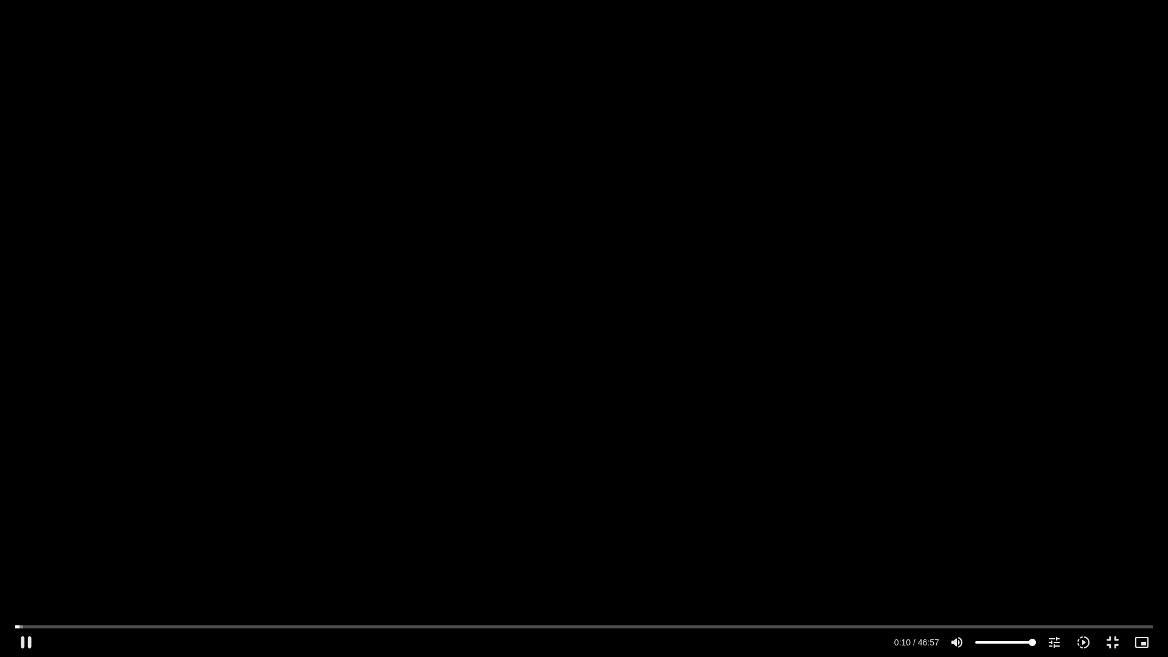
type input "992.52"
type input "10.412613"
type input "992.52"
type input "10.541734"
type input "992.52"
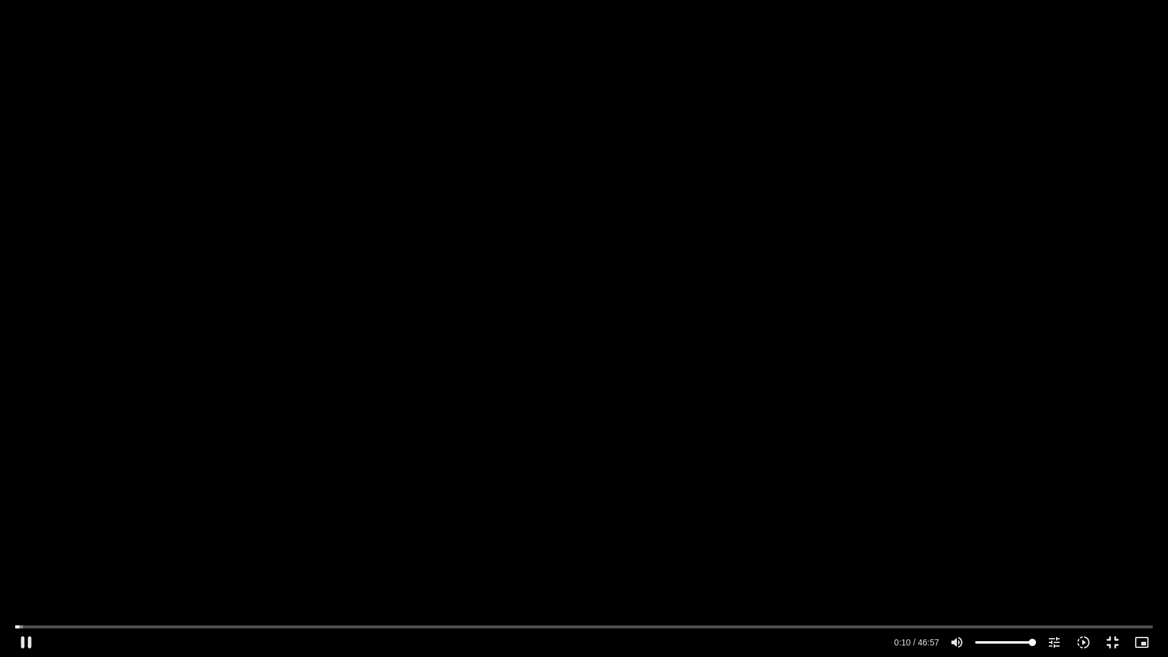
type input "10.674799"
type input "992.52"
type input "10.809521"
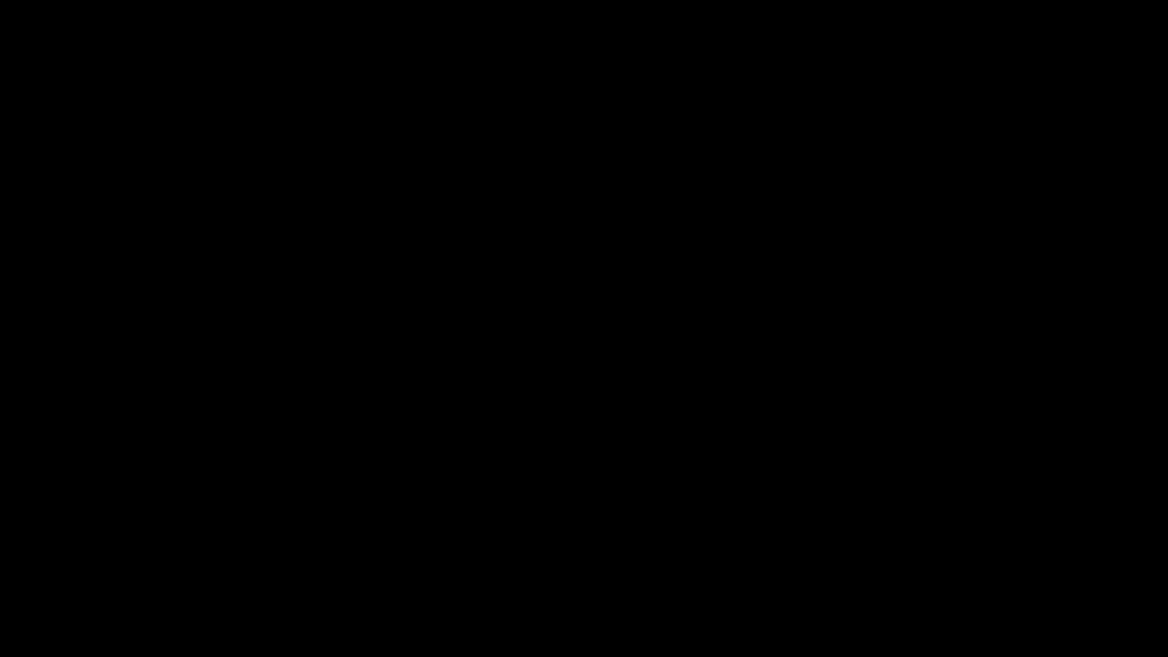
type input "992.52"
type input "204.777015"
type input "992.52"
type input "204.887526"
type input "992.52"
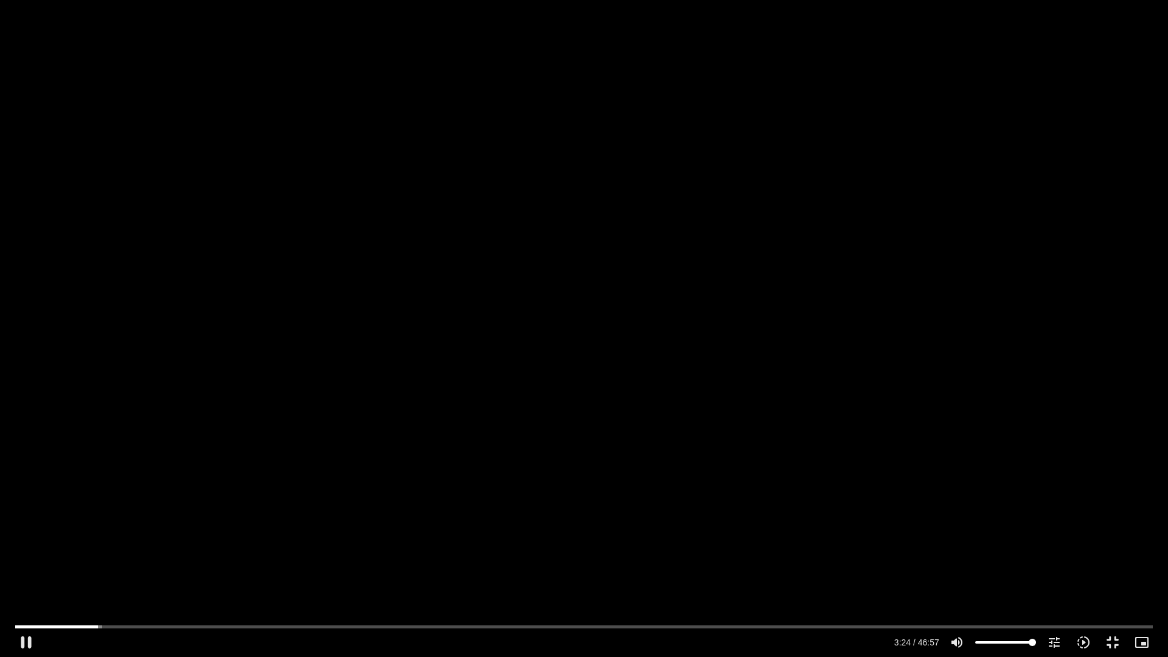
type input "205.028352"
type input "992.52"
type input "205.161106"
type input "992.52"
type input "205.294834"
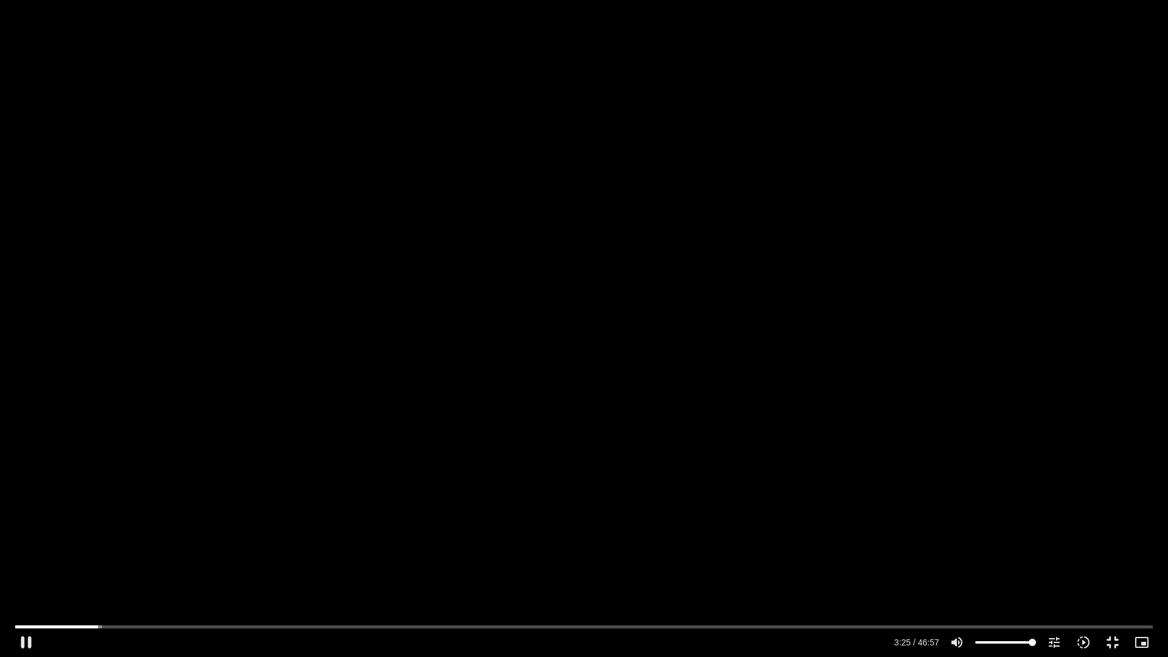
type input "992.52"
type input "205.427814"
type input "992.52"
type input "205.461191"
type input "992.52"
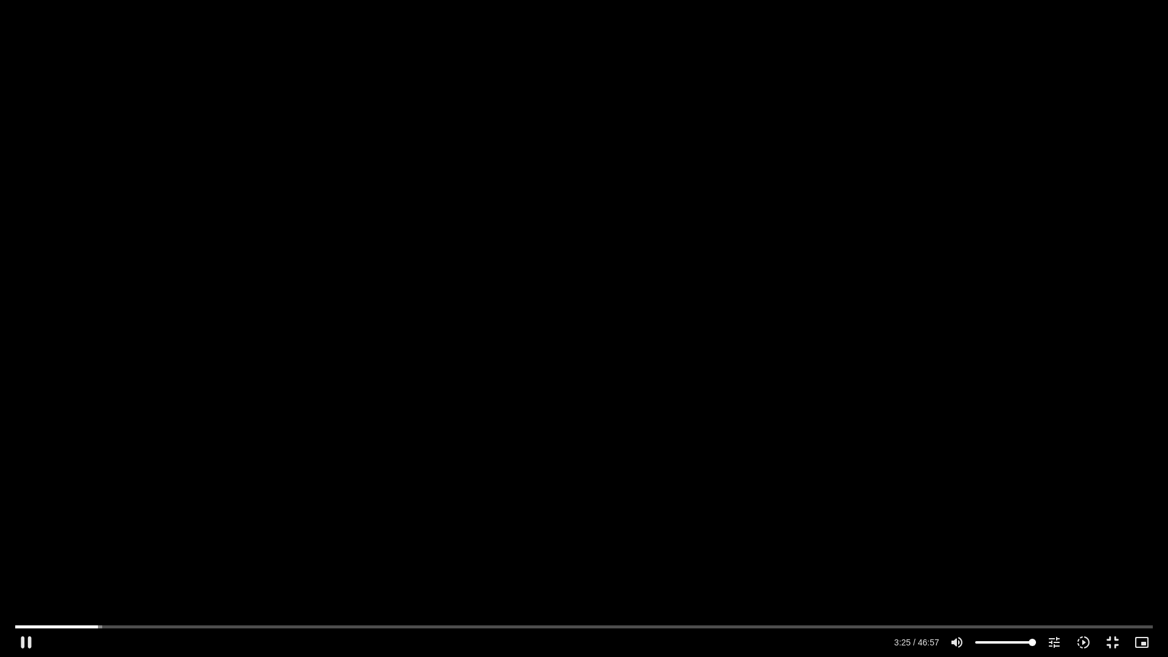
click at [502, 377] on div "Skip Ad 43:08 pause 3:25 / 46:57 volume_up Mute tune Resolution Auto 720p slow_…" at bounding box center [584, 328] width 1168 height 657
type input "205.617271"
click at [386, 411] on div "Skip Ad 43:08 play_arrow 3:25 / 46:57 volume_up Mute tune Resolution Auto 720p …" at bounding box center [584, 328] width 1168 height 657
type input "992.52"
type input "205.749604"
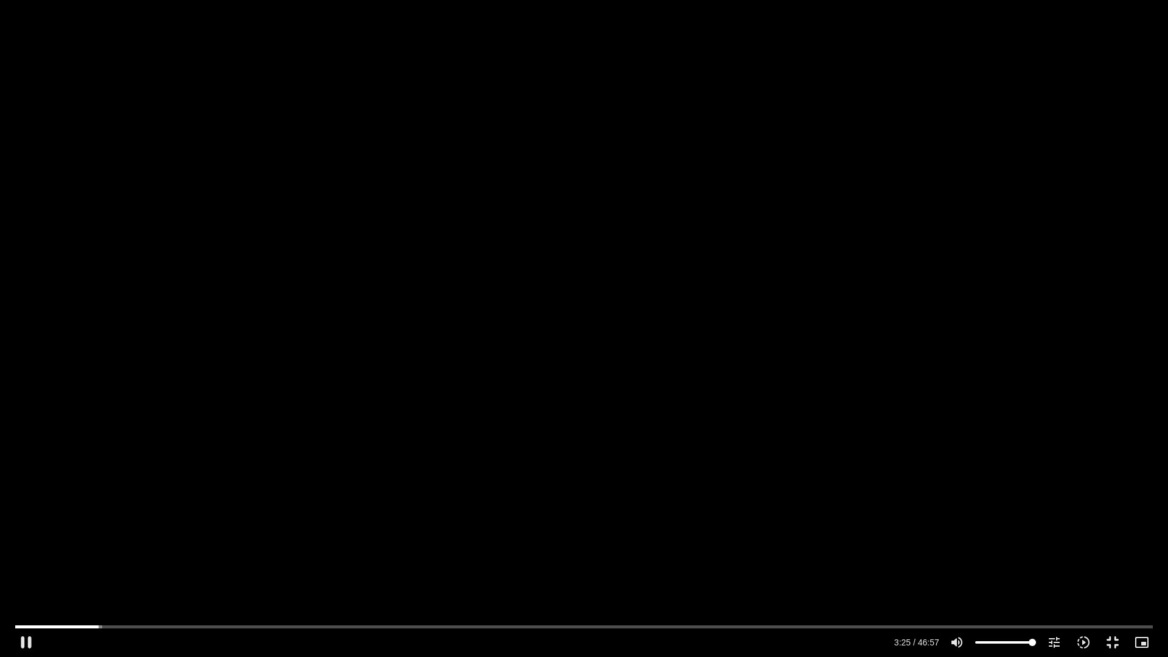
type input "992.52"
type input "205.883453"
type input "992.52"
type input "206.017944"
type input "992.52"
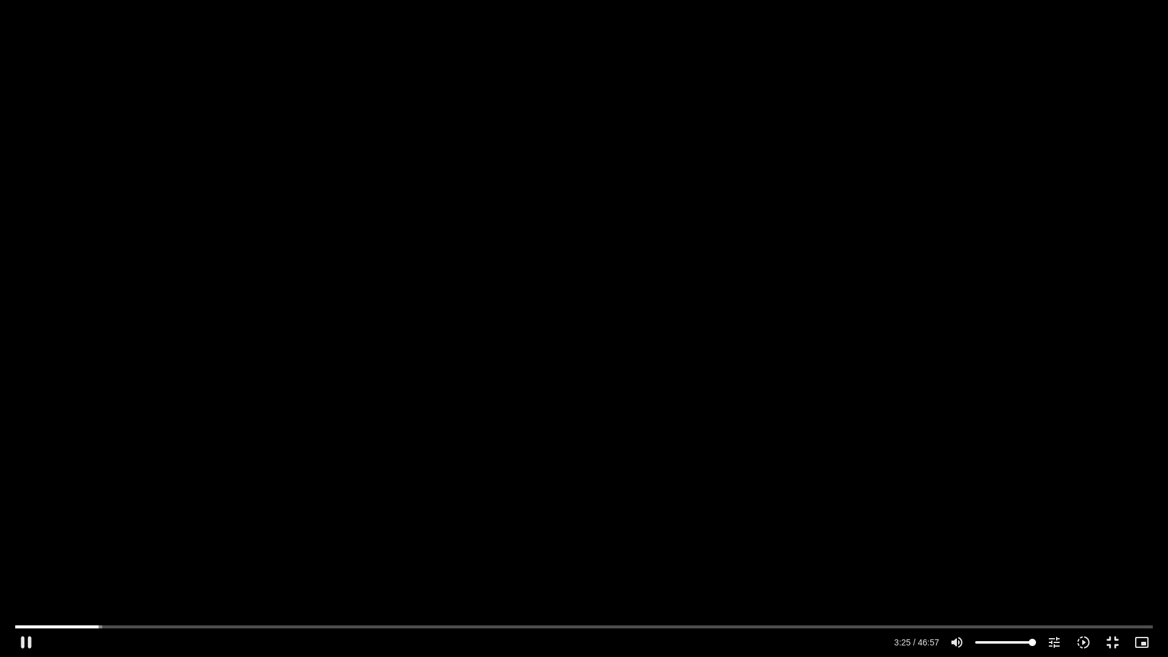
type input "206.150956"
type input "992.52"
type input "206.284211"
type input "992.52"
type input "206.416737"
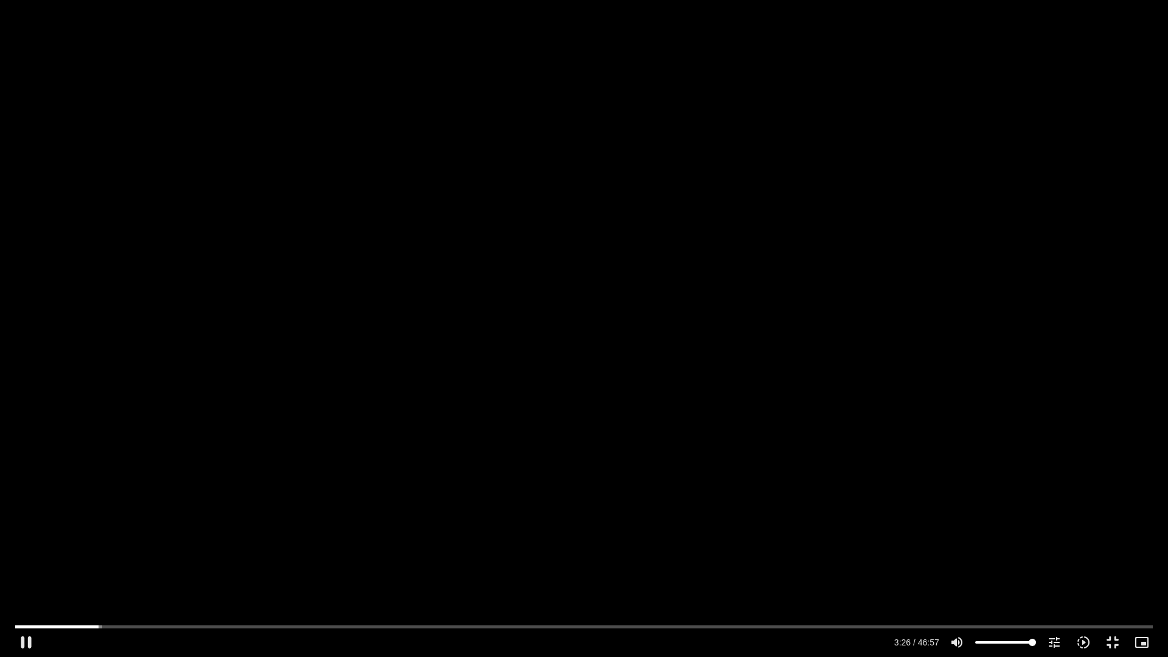
type input "992.52"
type input "206.549632"
type input "992.52"
type input "206.733842"
type input "992.52"
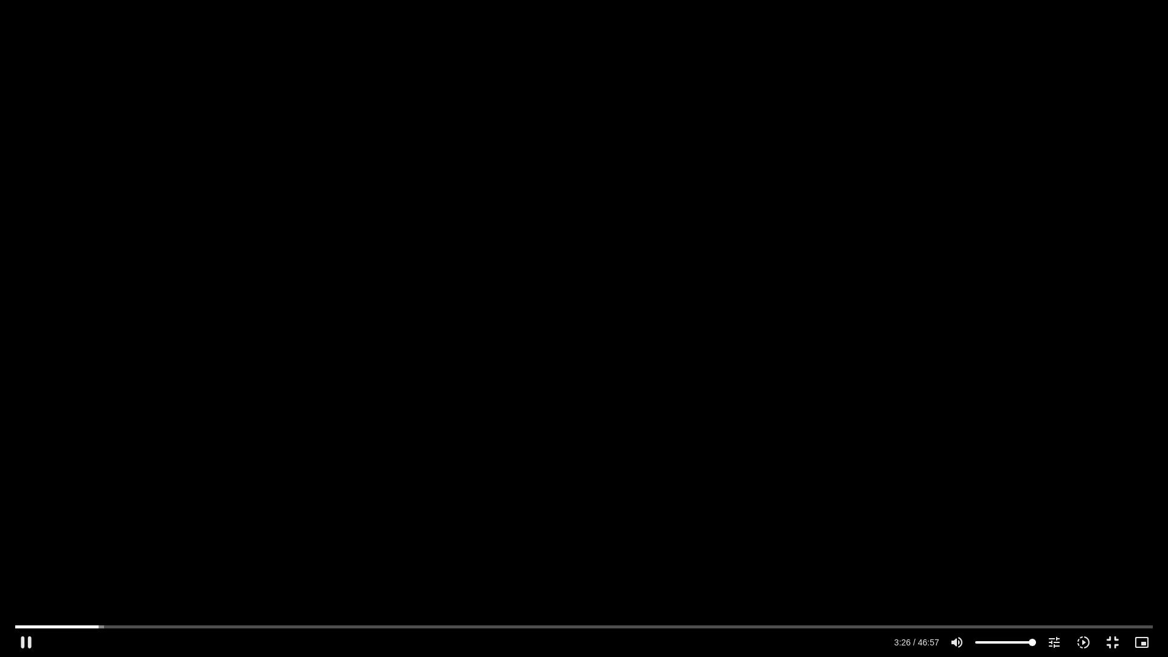
type input "206.815988"
type input "992.52"
type input "207.073999"
type input "992.52"
type input "207.199596"
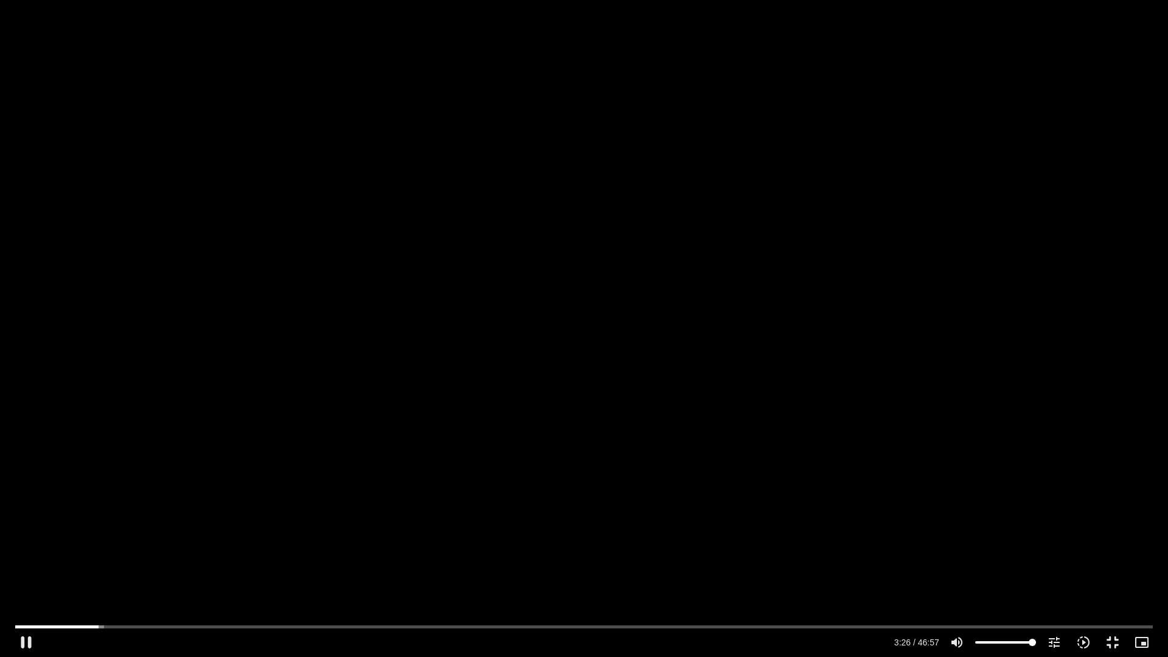
type input "992.52"
type input "207.3249"
type input "992.52"
type input "207.464942"
type input "992.52"
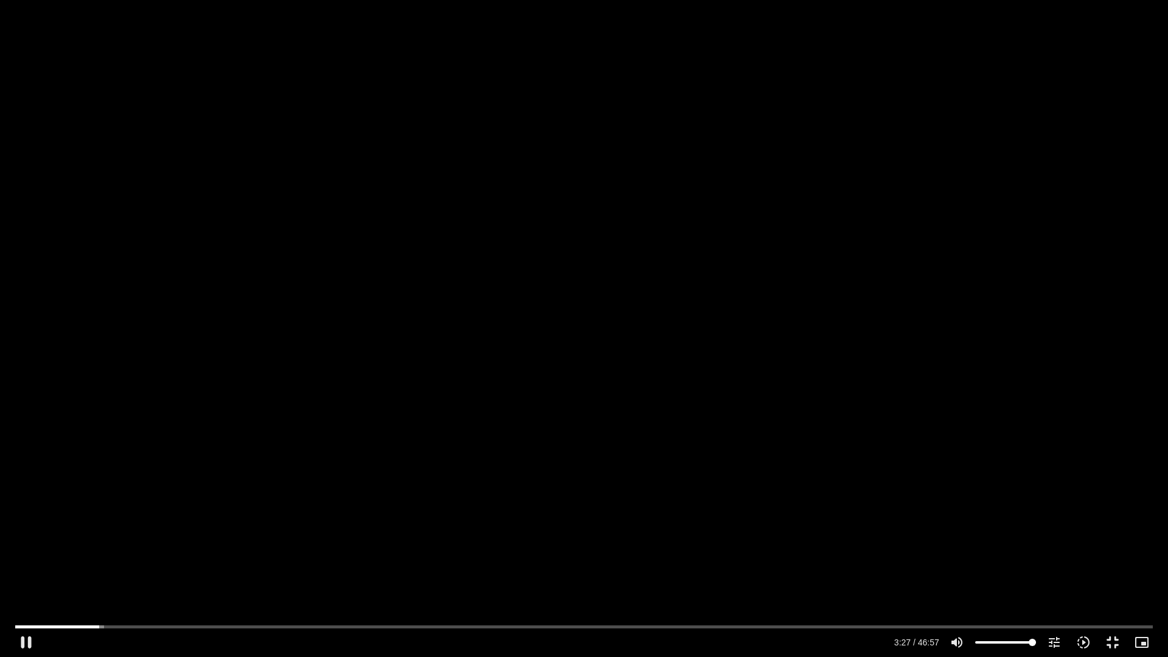
type input "207.598746"
type input "992.52"
type input "207.730241"
type input "992.52"
type input "207.864172"
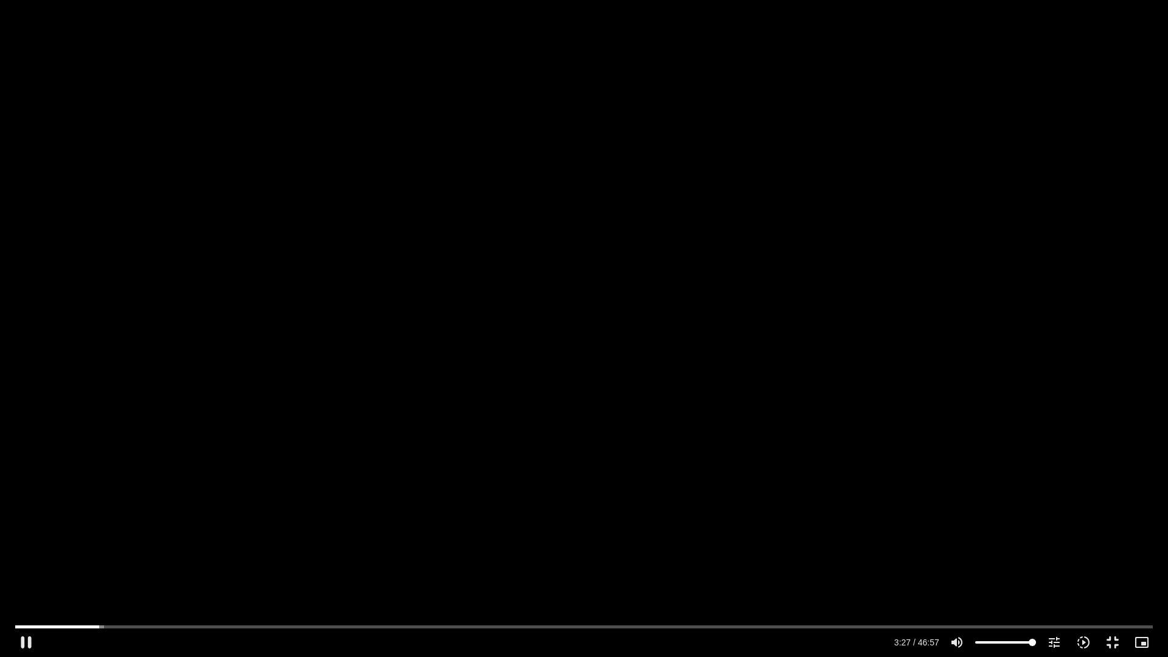
type input "992.52"
type input "207.998262"
type input "992.52"
type input "208.130021"
type input "992.52"
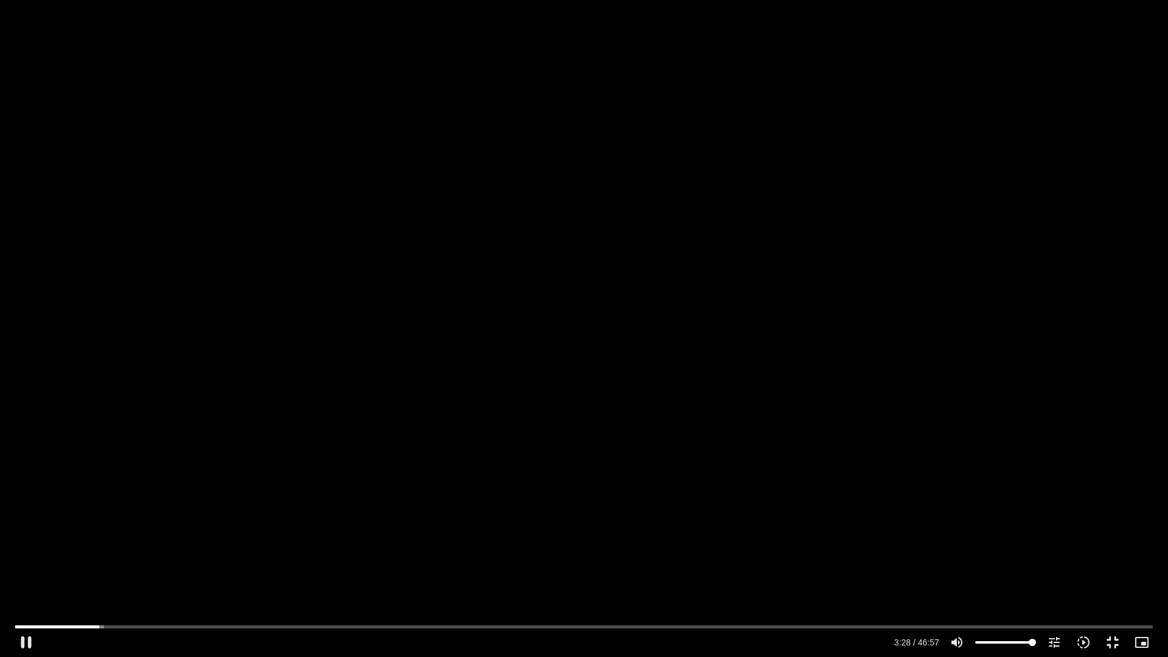
type input "208.390618"
type input "992.52"
type input "208.531275"
type input "992.52"
type input "208.66432"
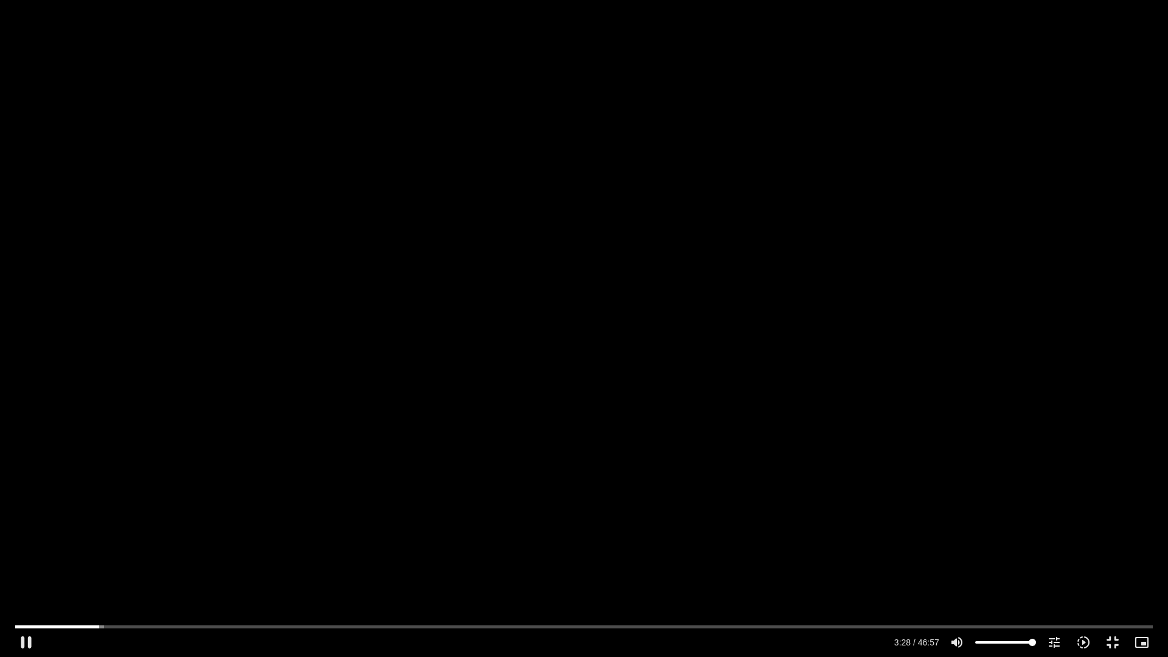
type input "992.52"
type input "208.799231"
type input "992.52"
type input "208.9303"
type input "992.52"
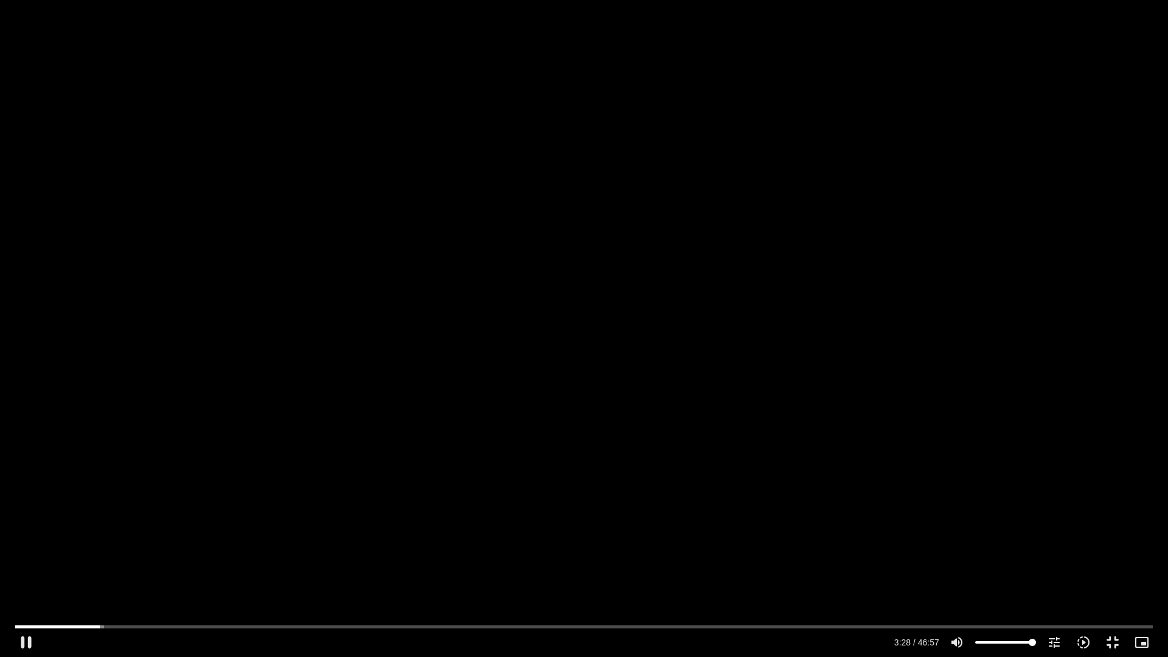
type input "209.064073"
type input "992.52"
type input "209.196453"
type input "992.52"
click at [438, 417] on div "Skip Ad 43:08 pause 8:54 / 46:57 volume_up Mute tune Resolution Auto 720p slow_…" at bounding box center [584, 328] width 1168 height 657
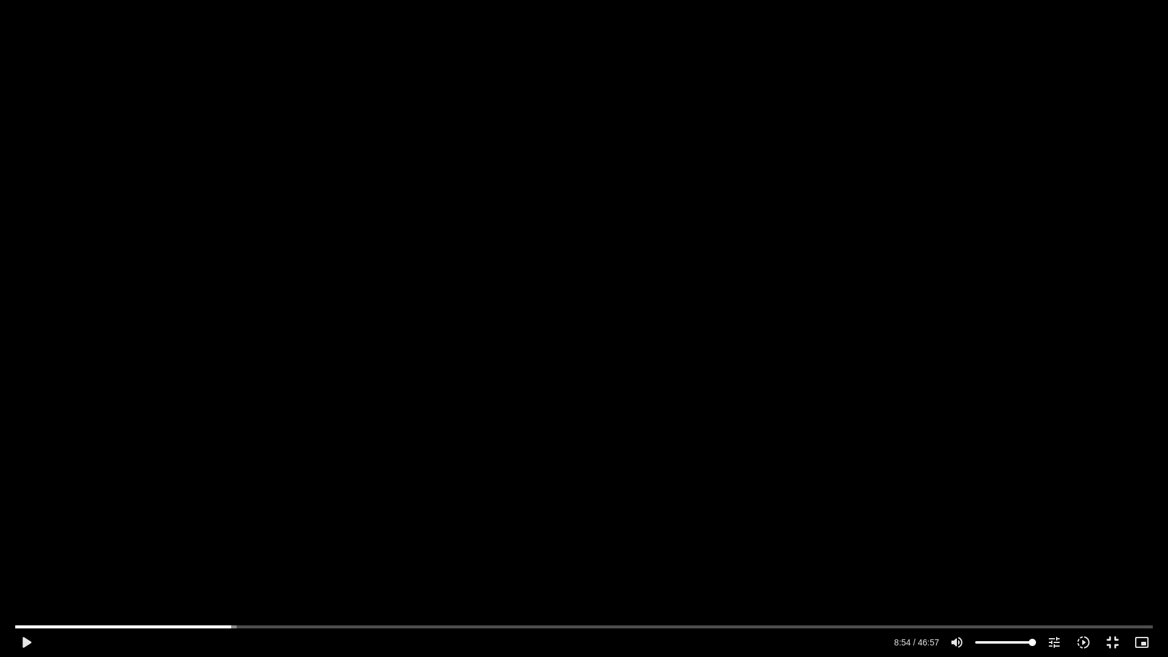
click at [439, 417] on div "Skip Ad 43:08 play_arrow 8:54 / 46:57 volume_up Mute tune Resolution Auto 720p …" at bounding box center [584, 328] width 1168 height 657
click at [339, 398] on div "Skip Ad 43:08 pause 10:57 / 46:57 volume_up Mute tune Resolution Auto 720p slow…" at bounding box center [584, 328] width 1168 height 657
click at [636, 418] on div "Skip Ad 43:08 play_arrow 10:57 / 46:57 volume_up Mute tune Resolution Auto 720p…" at bounding box center [584, 328] width 1168 height 657
click at [812, 473] on div "Skip Ad 44:13 pause 18:27 / 46:57 volume_up Mute tune Resolution Auto 720p slow…" at bounding box center [584, 328] width 1168 height 657
